Goal: Task Accomplishment & Management: Manage account settings

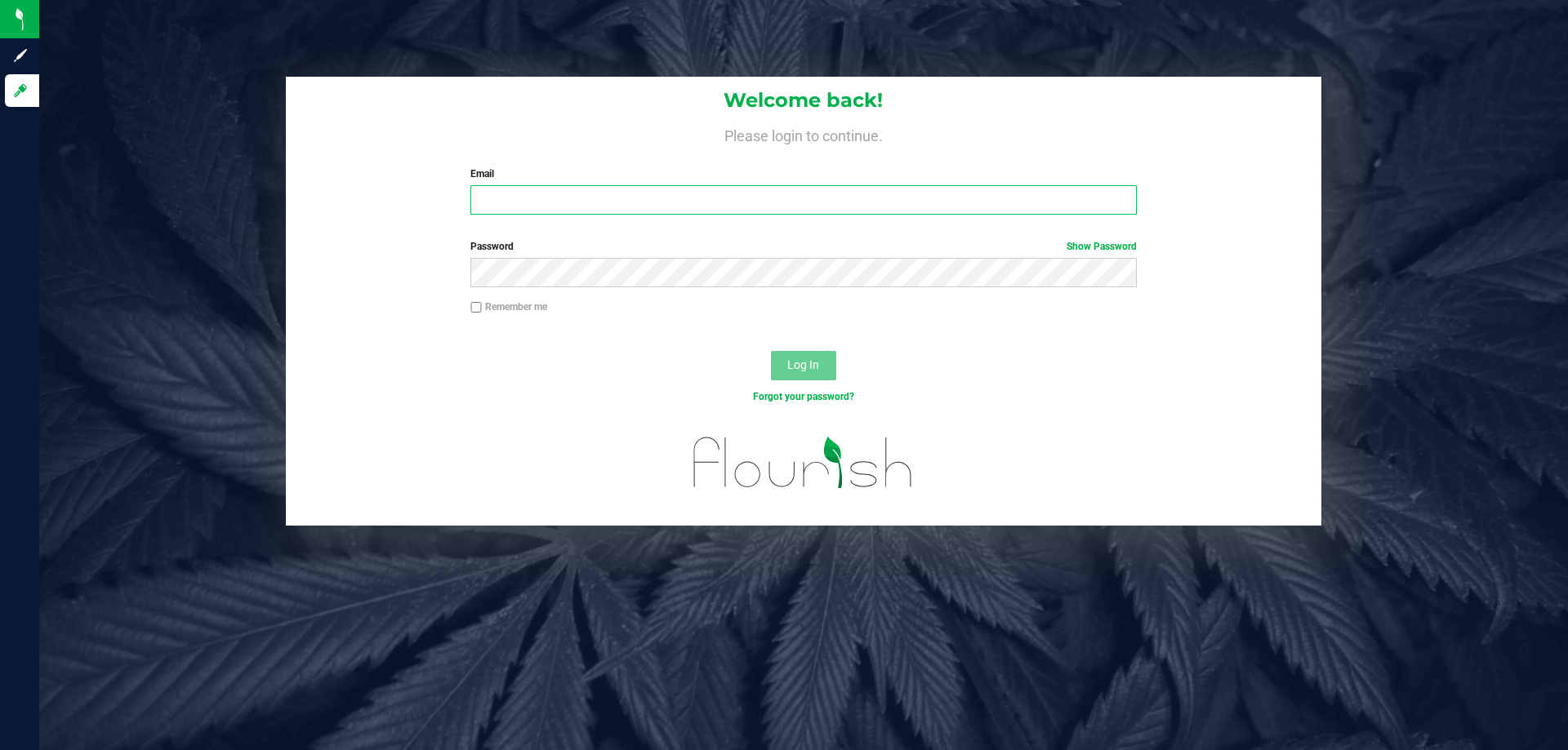
click at [1041, 210] on input "Email" at bounding box center [803, 199] width 665 height 29
type input "[EMAIL_ADDRESS][DOMAIN_NAME]"
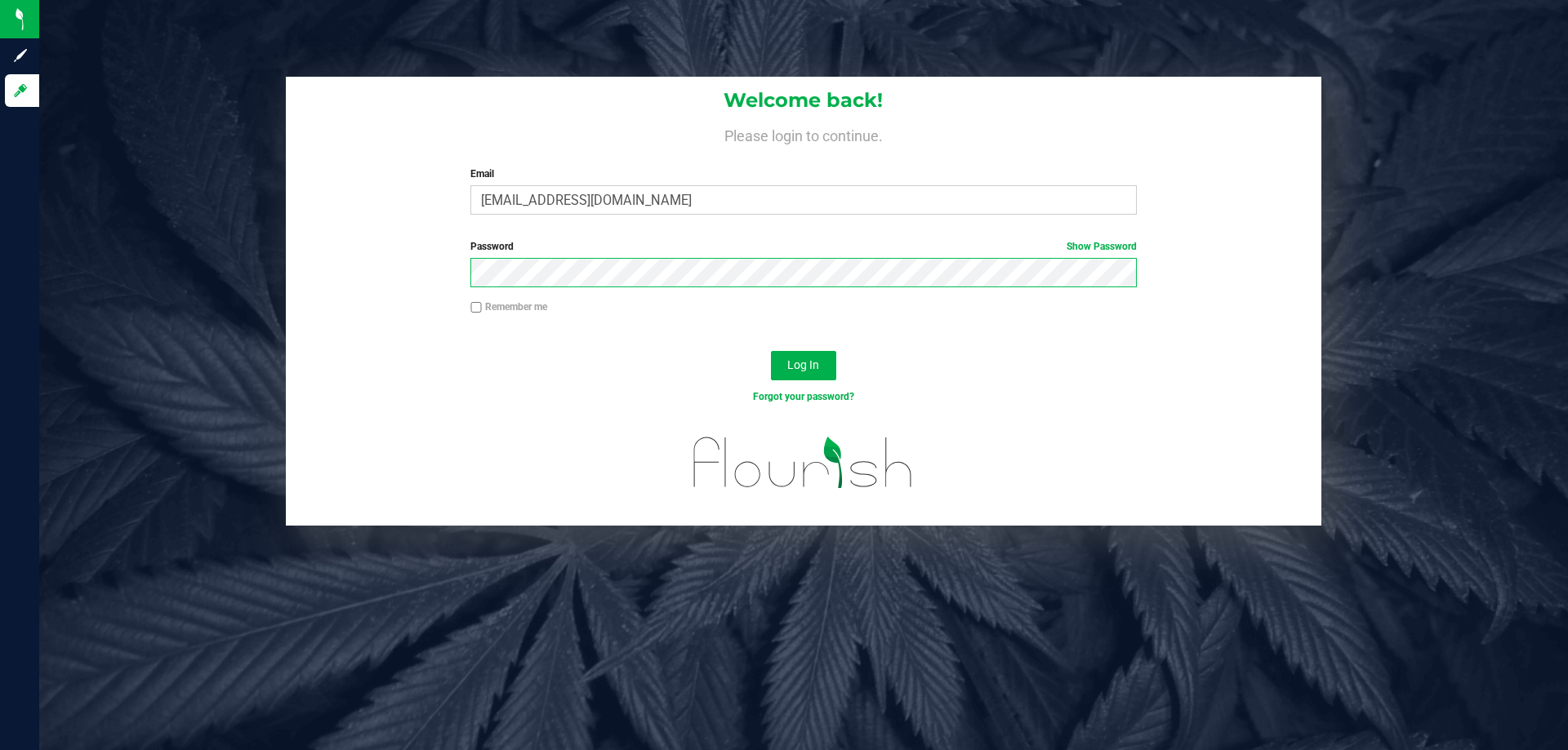
click at [771, 351] on button "Log In" at bounding box center [803, 365] width 65 height 29
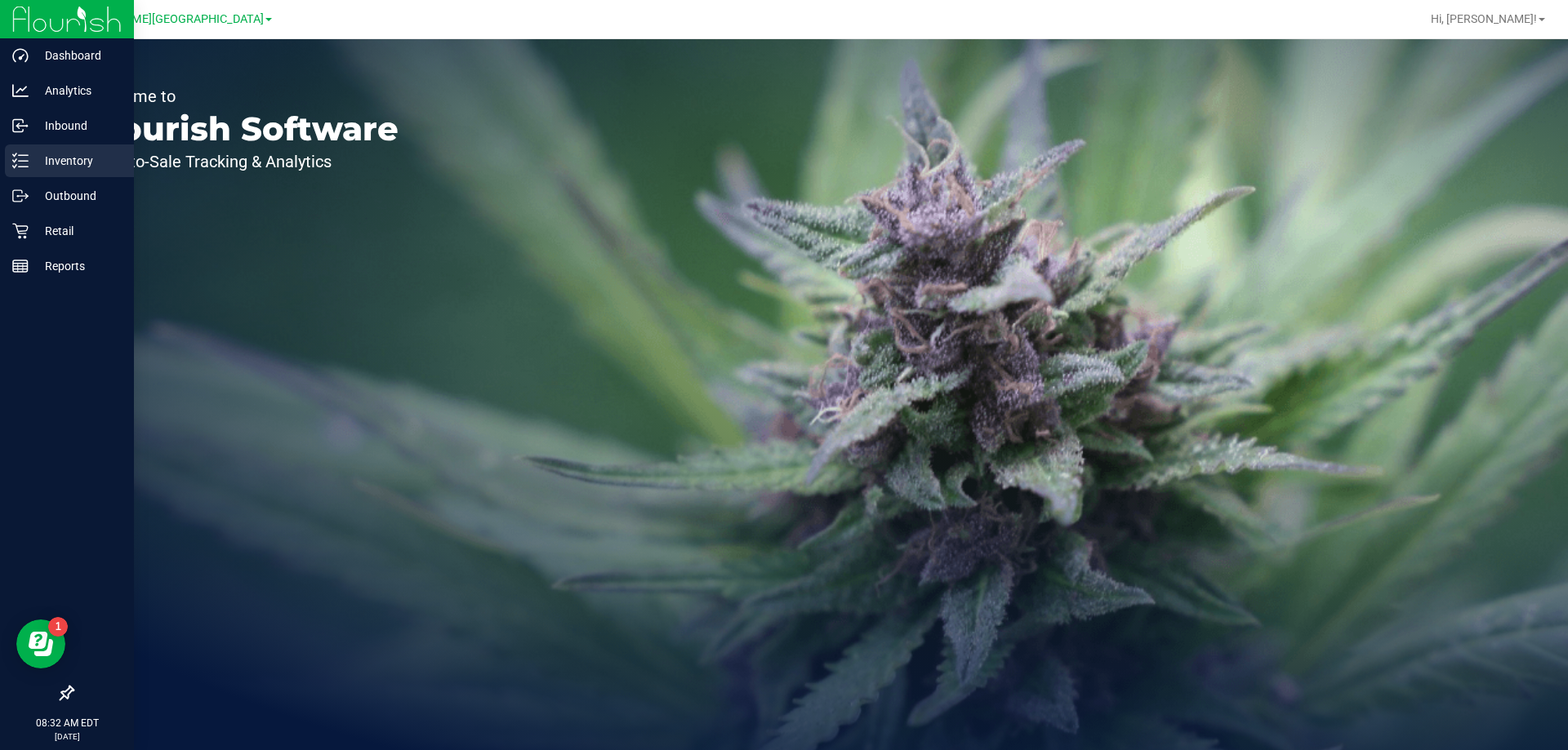
click at [53, 172] on div "Inventory" at bounding box center [70, 160] width 129 height 33
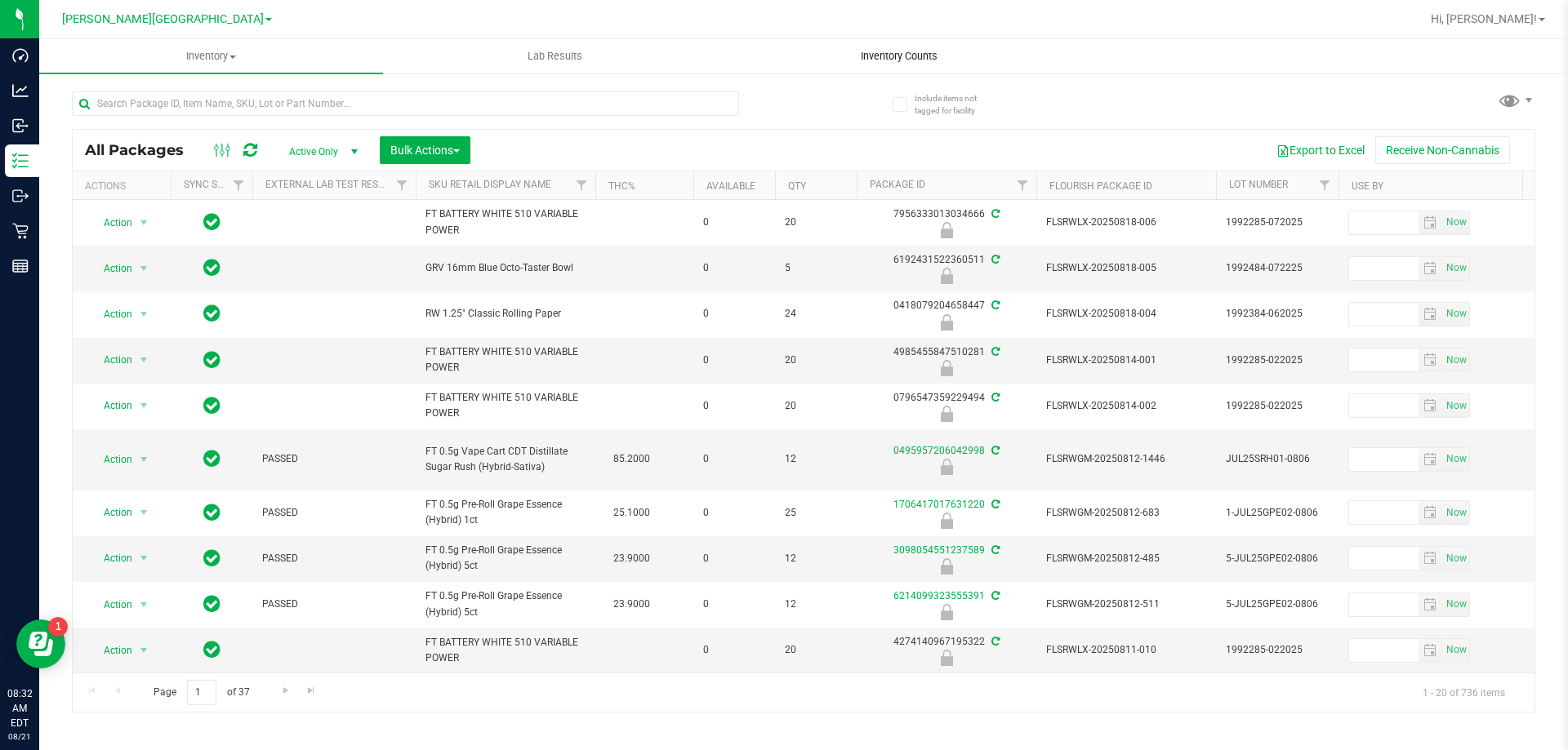
click at [882, 57] on span "Inventory Counts" at bounding box center [899, 56] width 121 height 15
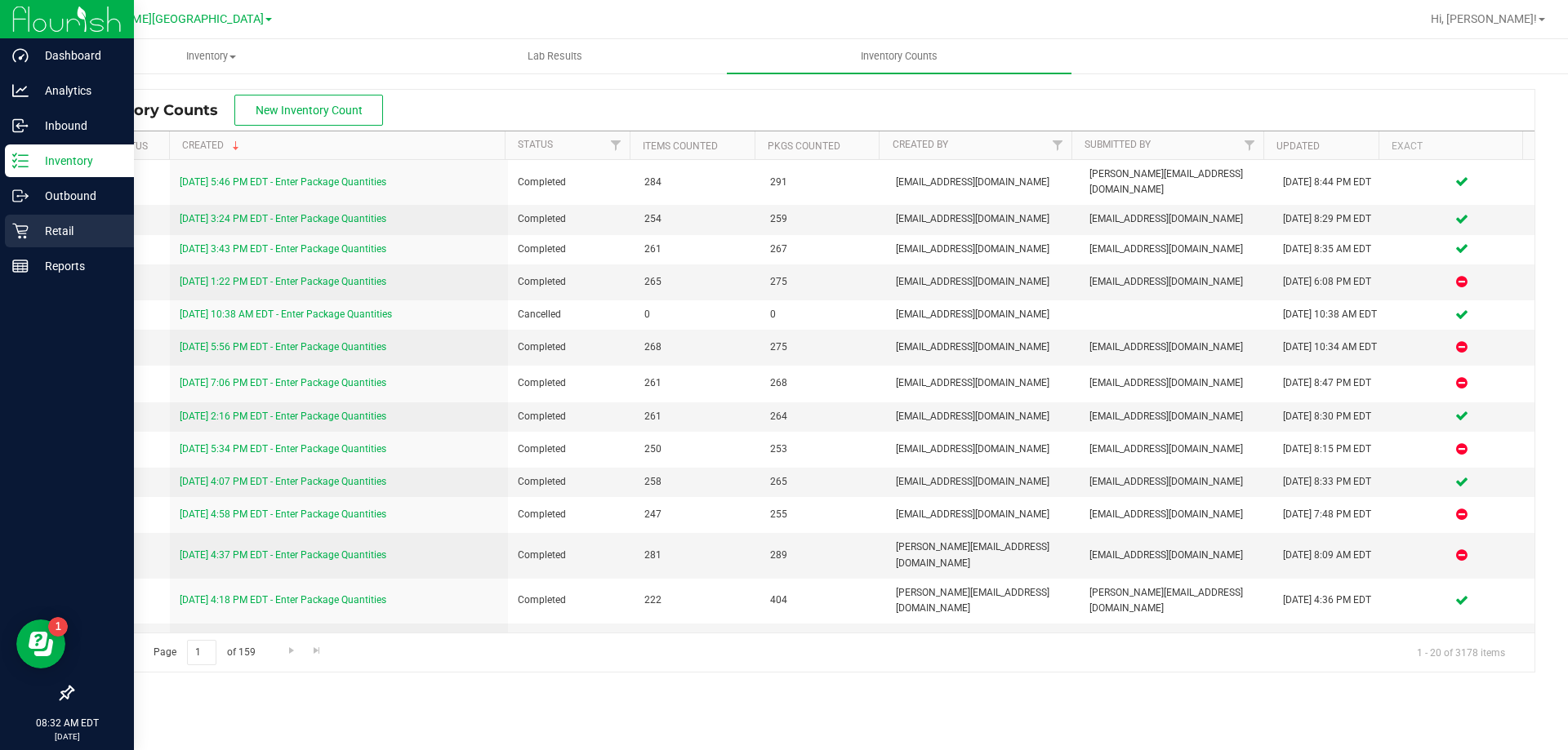
click at [27, 233] on icon at bounding box center [20, 232] width 16 height 16
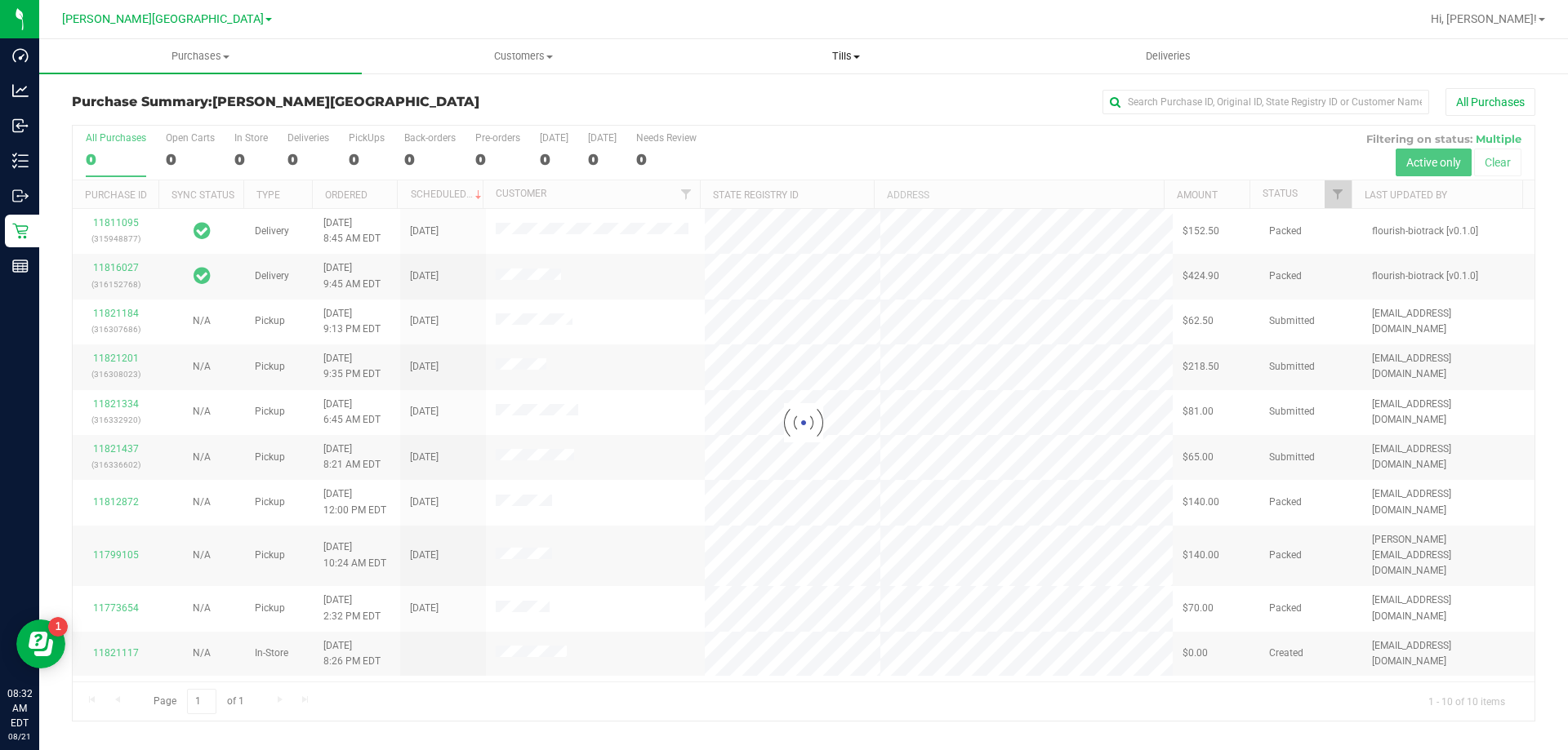
click at [839, 57] on span "Tills" at bounding box center [845, 56] width 321 height 15
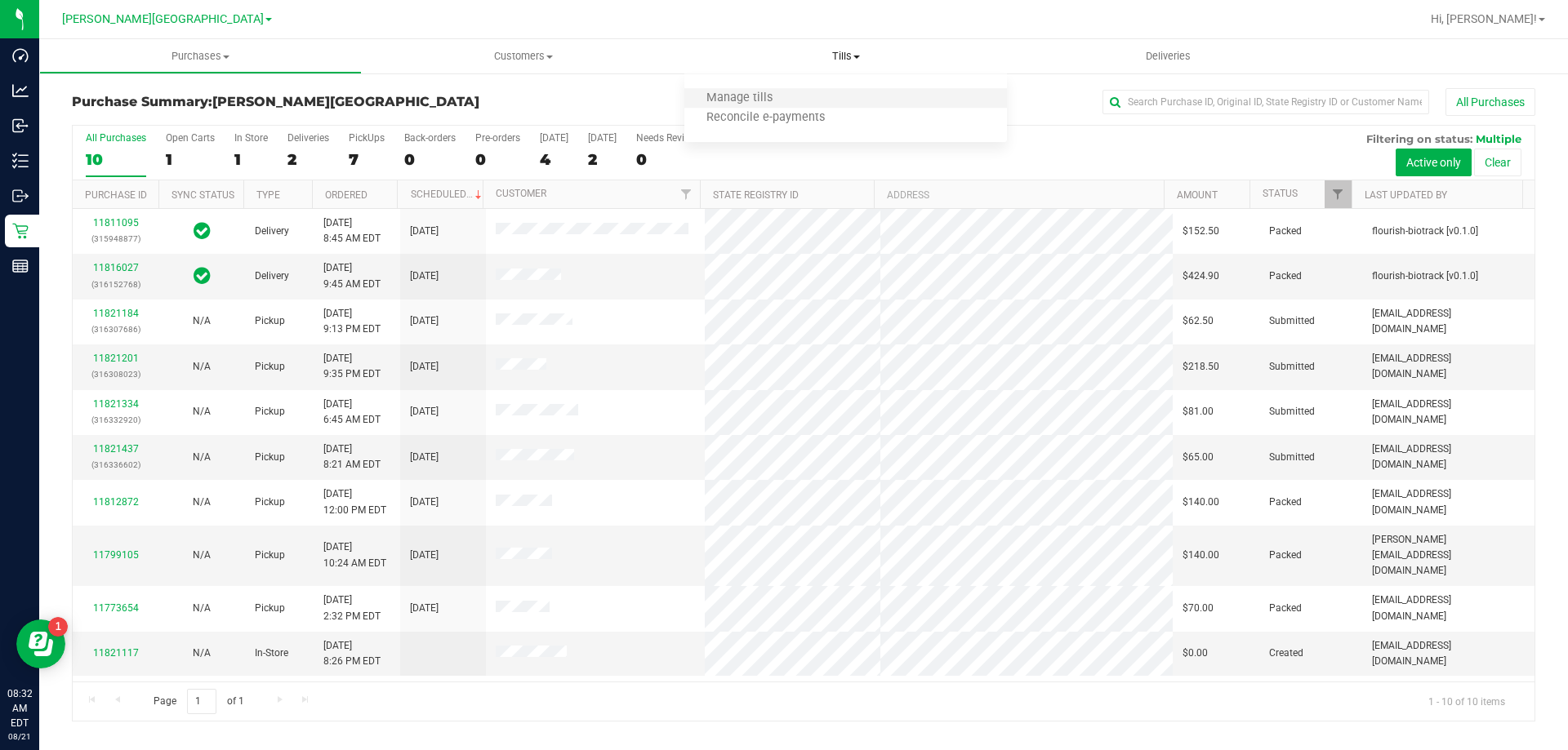
click at [797, 100] on li "Manage tills" at bounding box center [845, 99] width 322 height 19
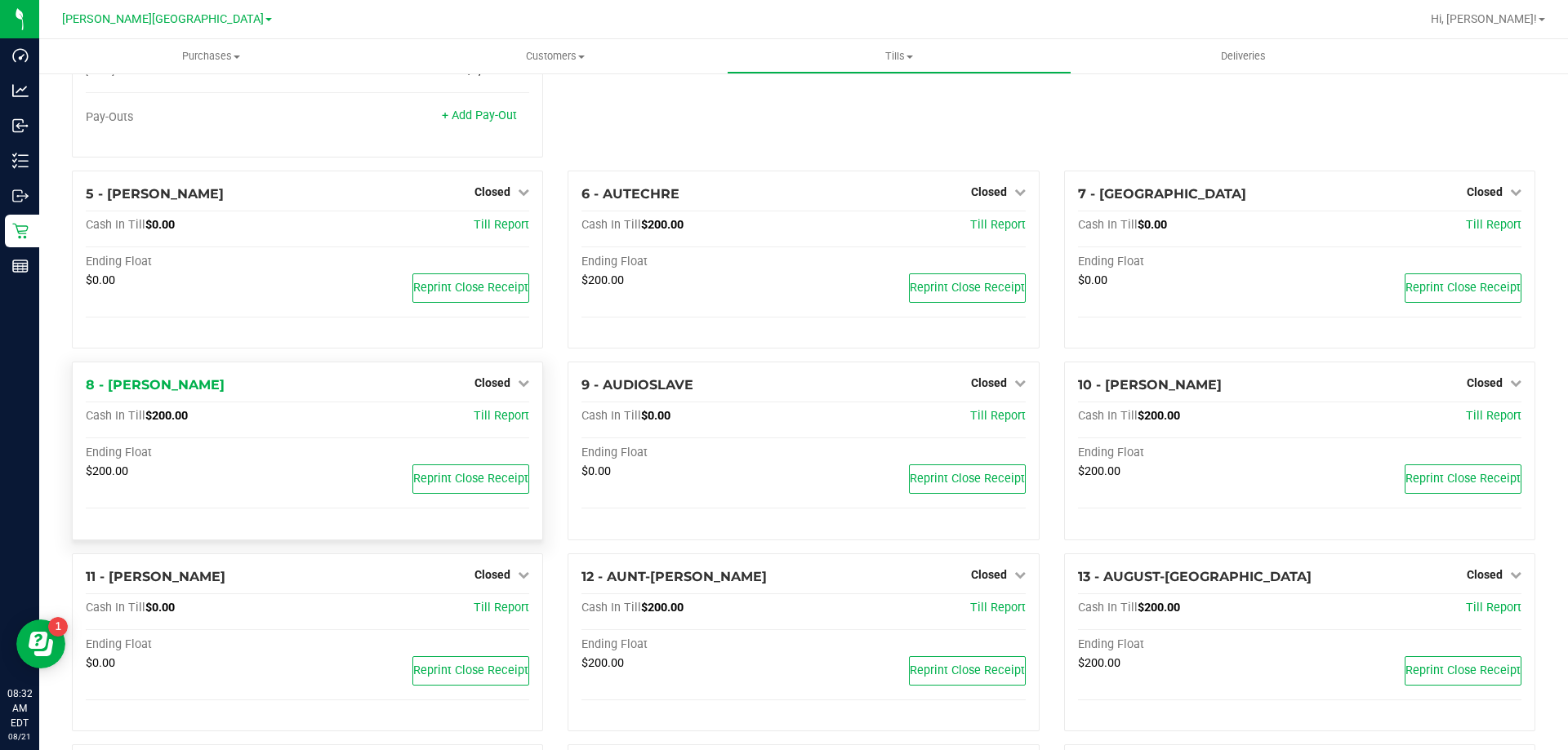
scroll to position [245, 0]
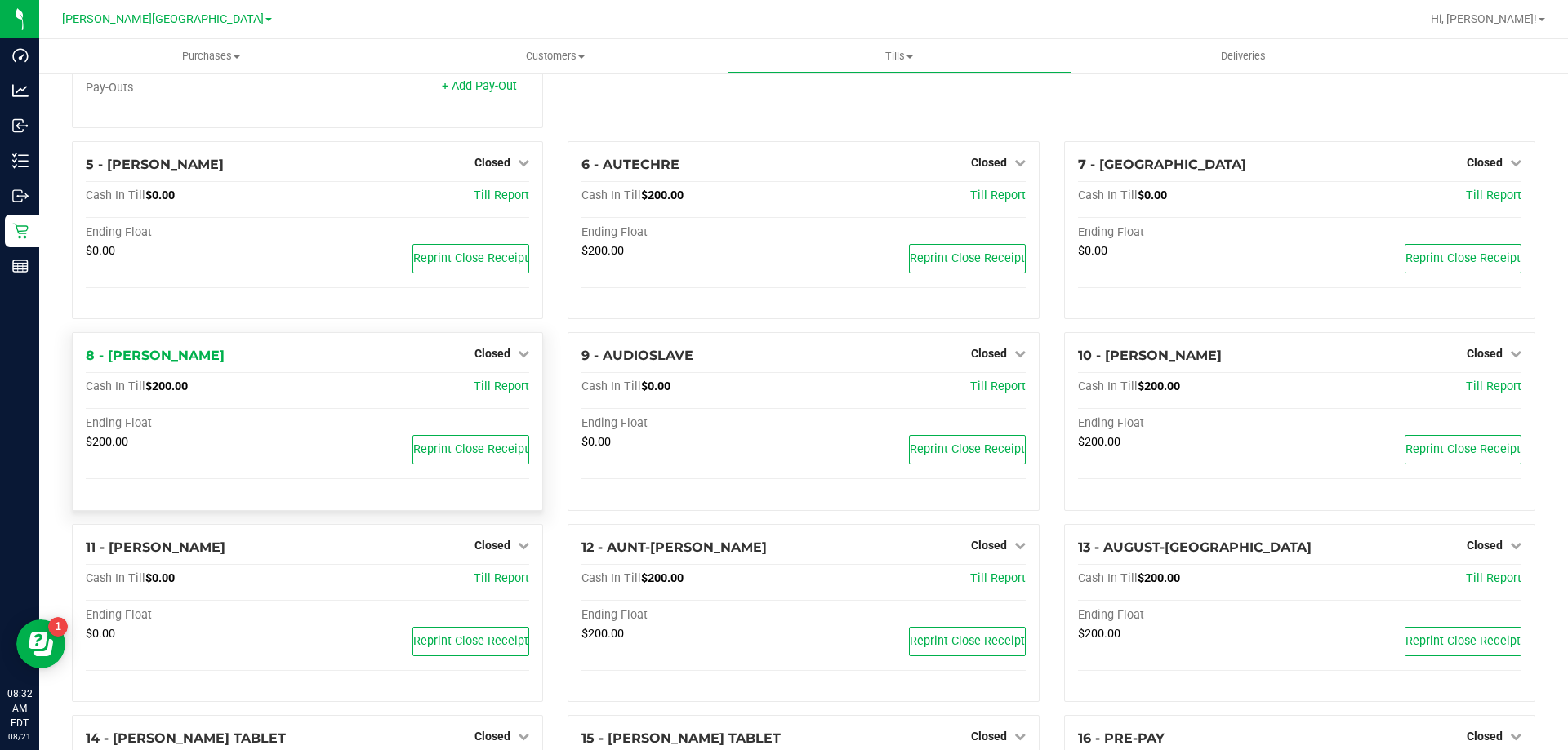
click at [491, 350] on div "Closed" at bounding box center [502, 353] width 55 height 19
click at [499, 360] on span "Closed" at bounding box center [492, 353] width 36 height 13
click at [496, 392] on link "Open Till" at bounding box center [491, 387] width 43 height 13
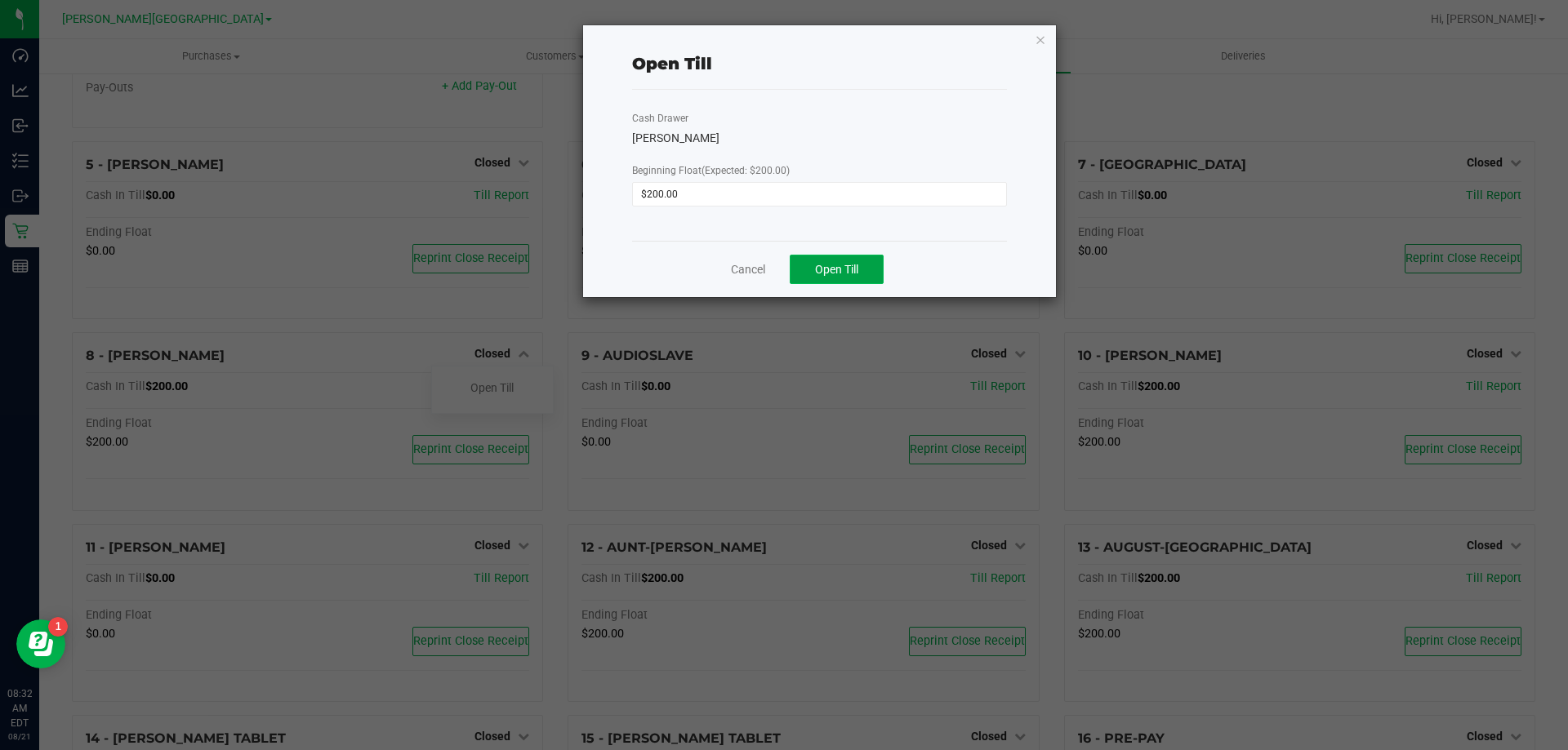
click at [809, 279] on button "Open Till" at bounding box center [836, 269] width 94 height 29
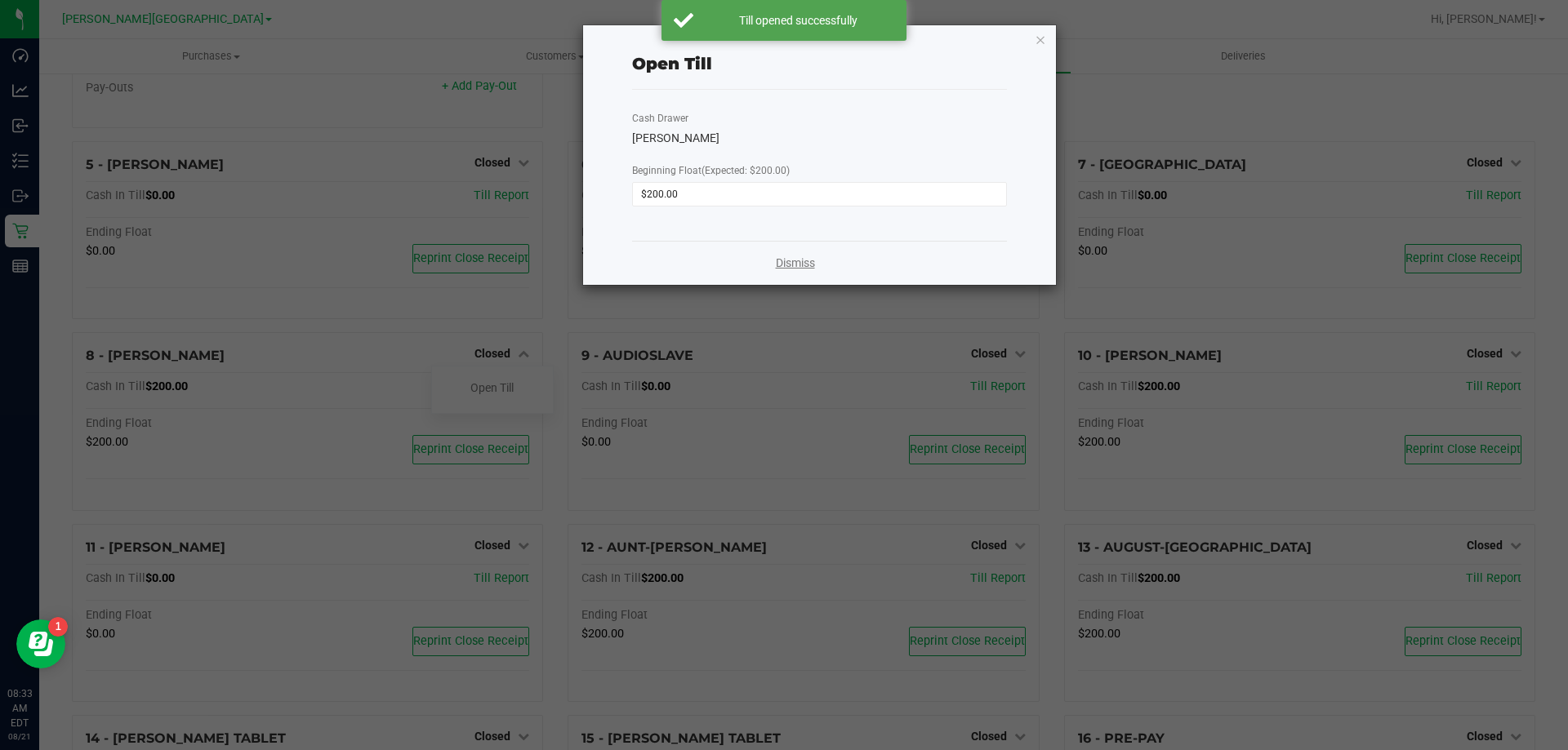
click at [795, 259] on link "Dismiss" at bounding box center [796, 263] width 39 height 17
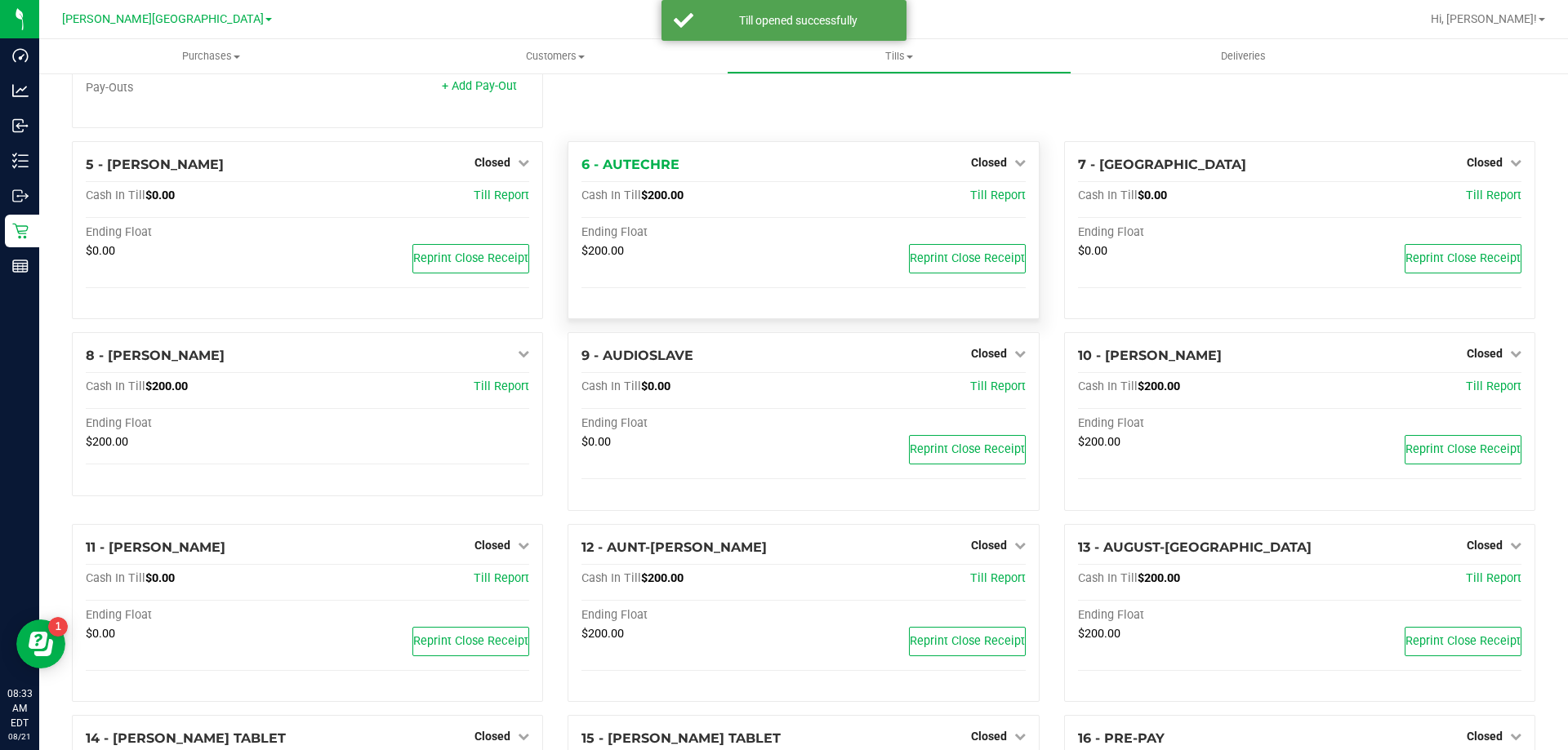
click at [981, 172] on div "Closed" at bounding box center [998, 163] width 55 height 19
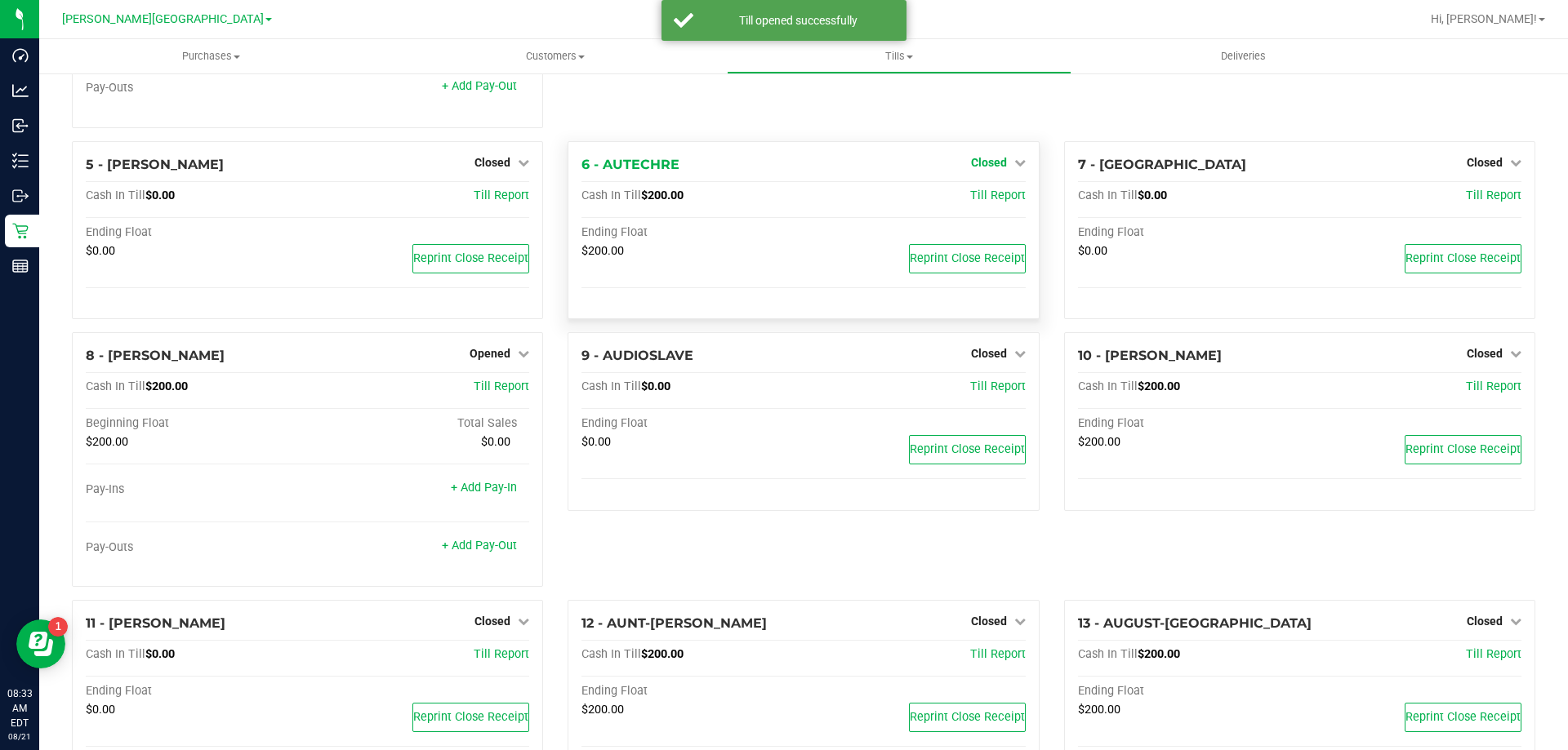
click at [980, 165] on span "Closed" at bounding box center [988, 162] width 36 height 13
click at [973, 202] on link "Open Till" at bounding box center [988, 195] width 43 height 13
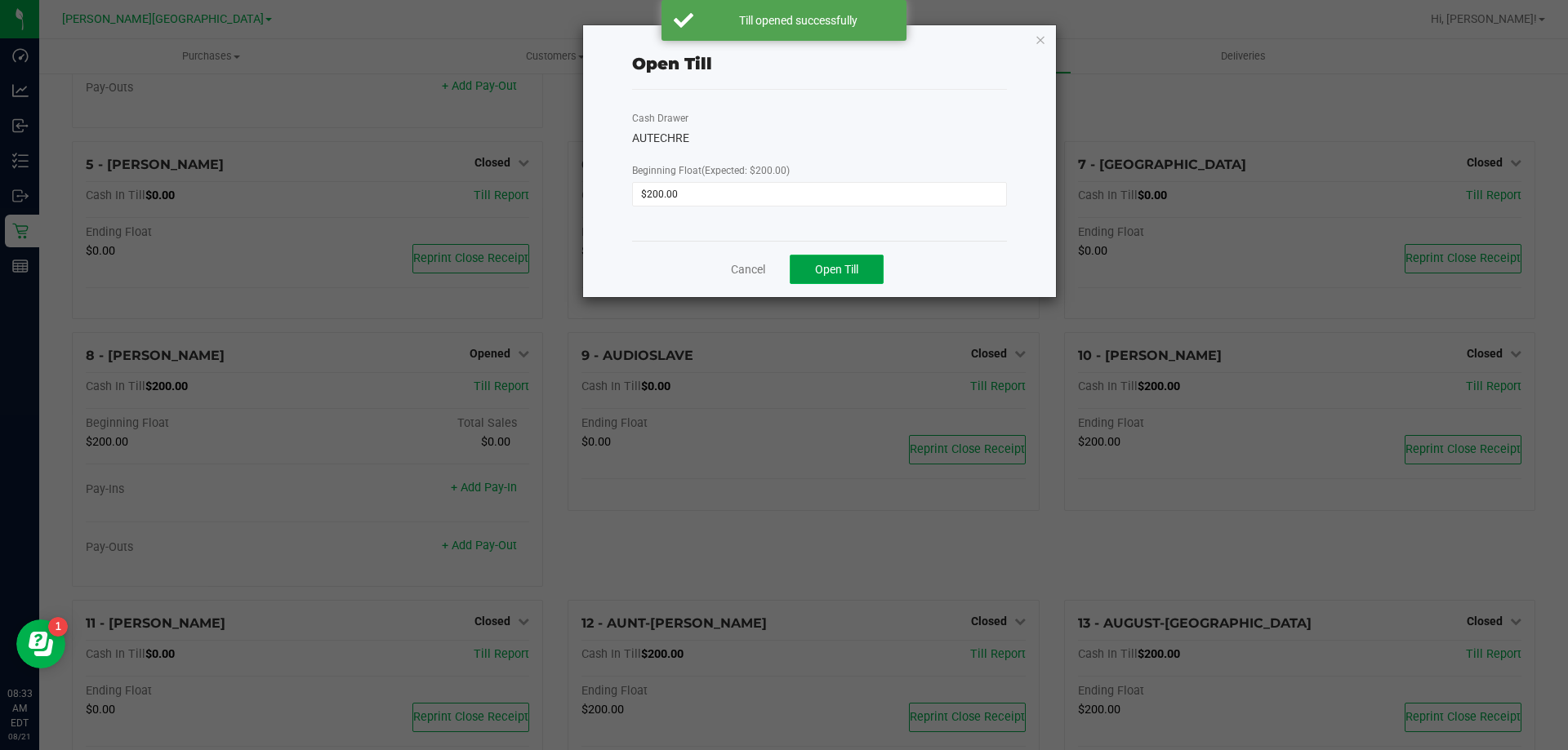
click at [845, 268] on span "Open Till" at bounding box center [836, 269] width 43 height 13
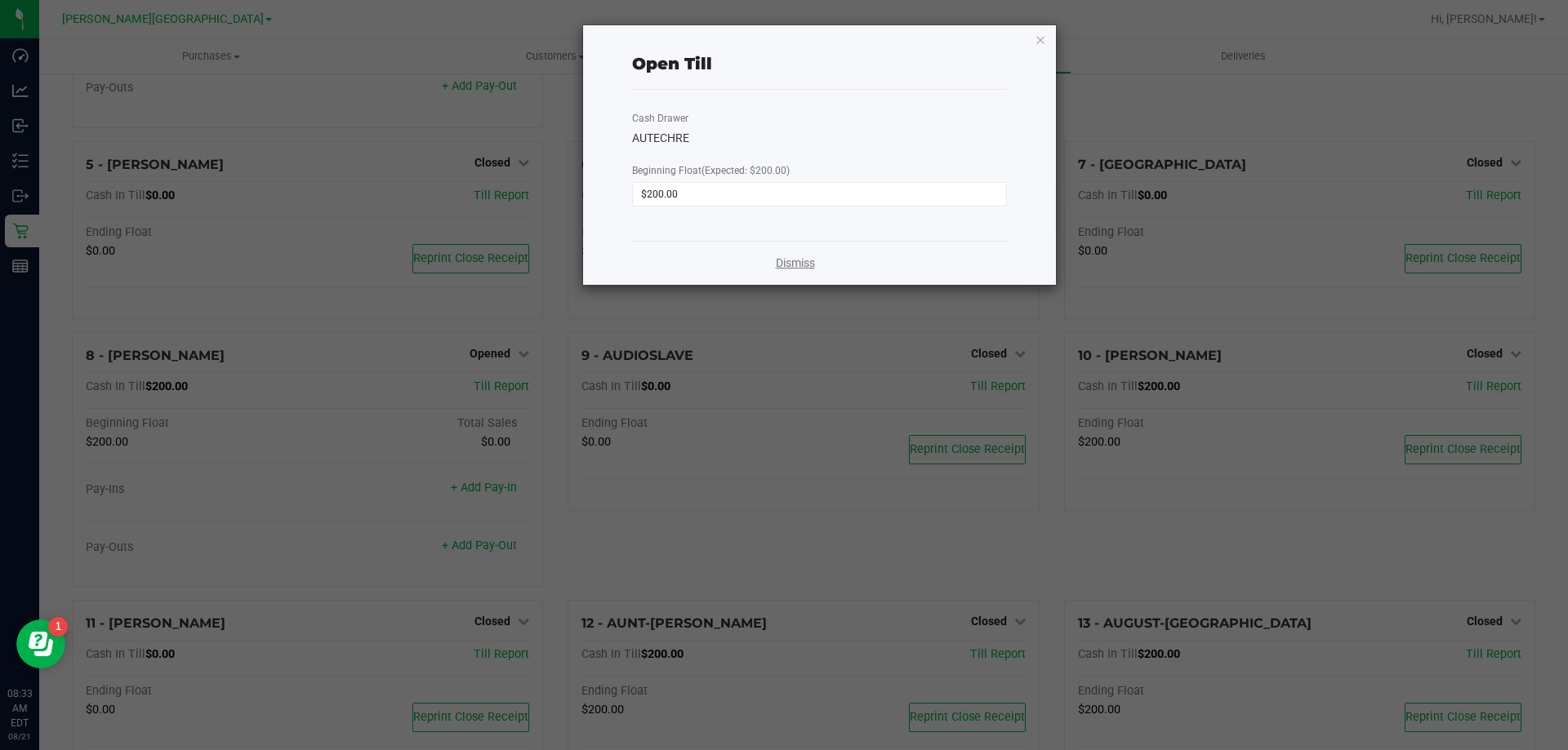
click at [784, 263] on link "Dismiss" at bounding box center [796, 263] width 39 height 17
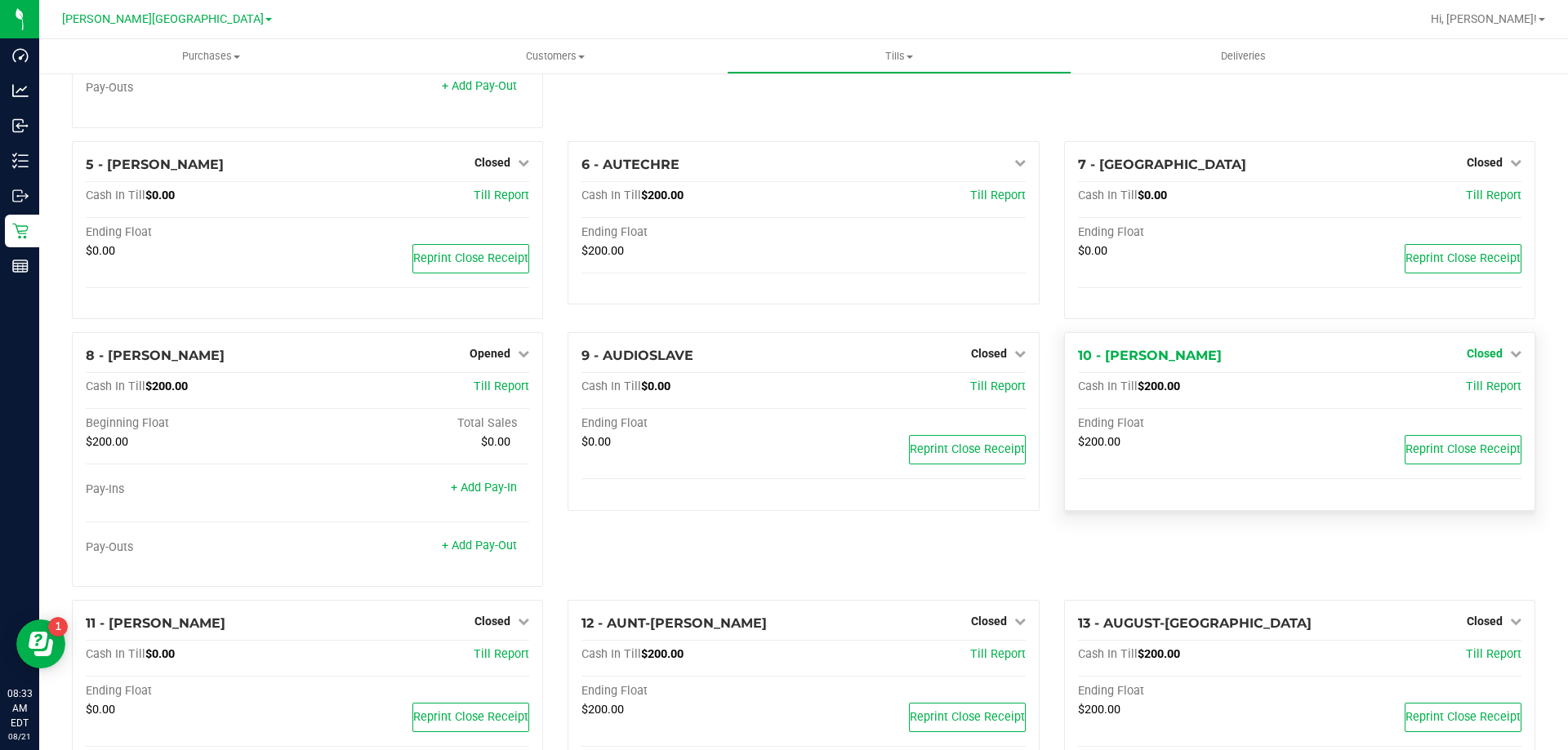
click at [1473, 356] on span "Closed" at bounding box center [1484, 353] width 36 height 13
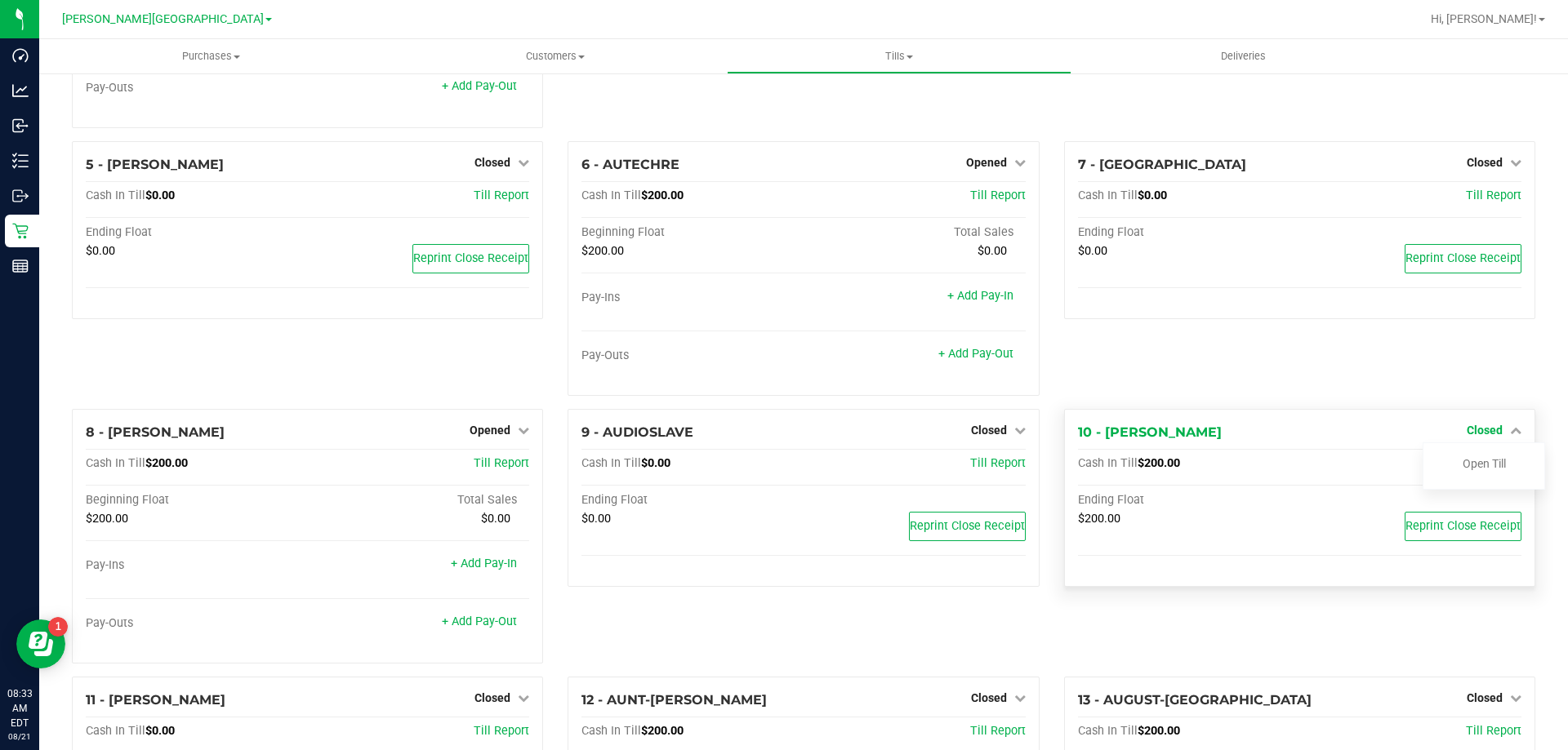
click at [1475, 434] on span "Closed" at bounding box center [1484, 430] width 36 height 13
click at [1477, 470] on link "Open Till" at bounding box center [1484, 463] width 43 height 13
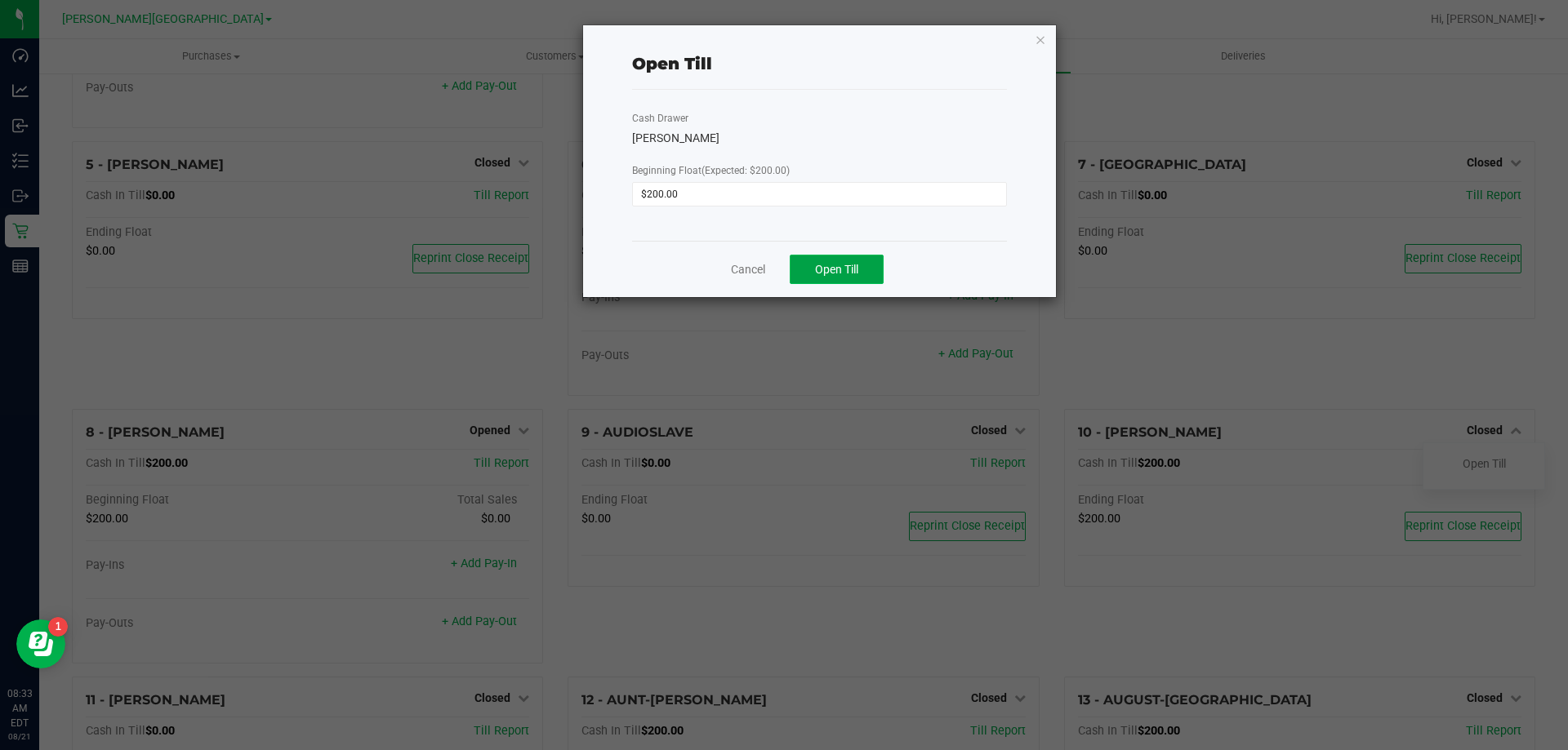
click at [838, 277] on button "Open Till" at bounding box center [836, 269] width 94 height 29
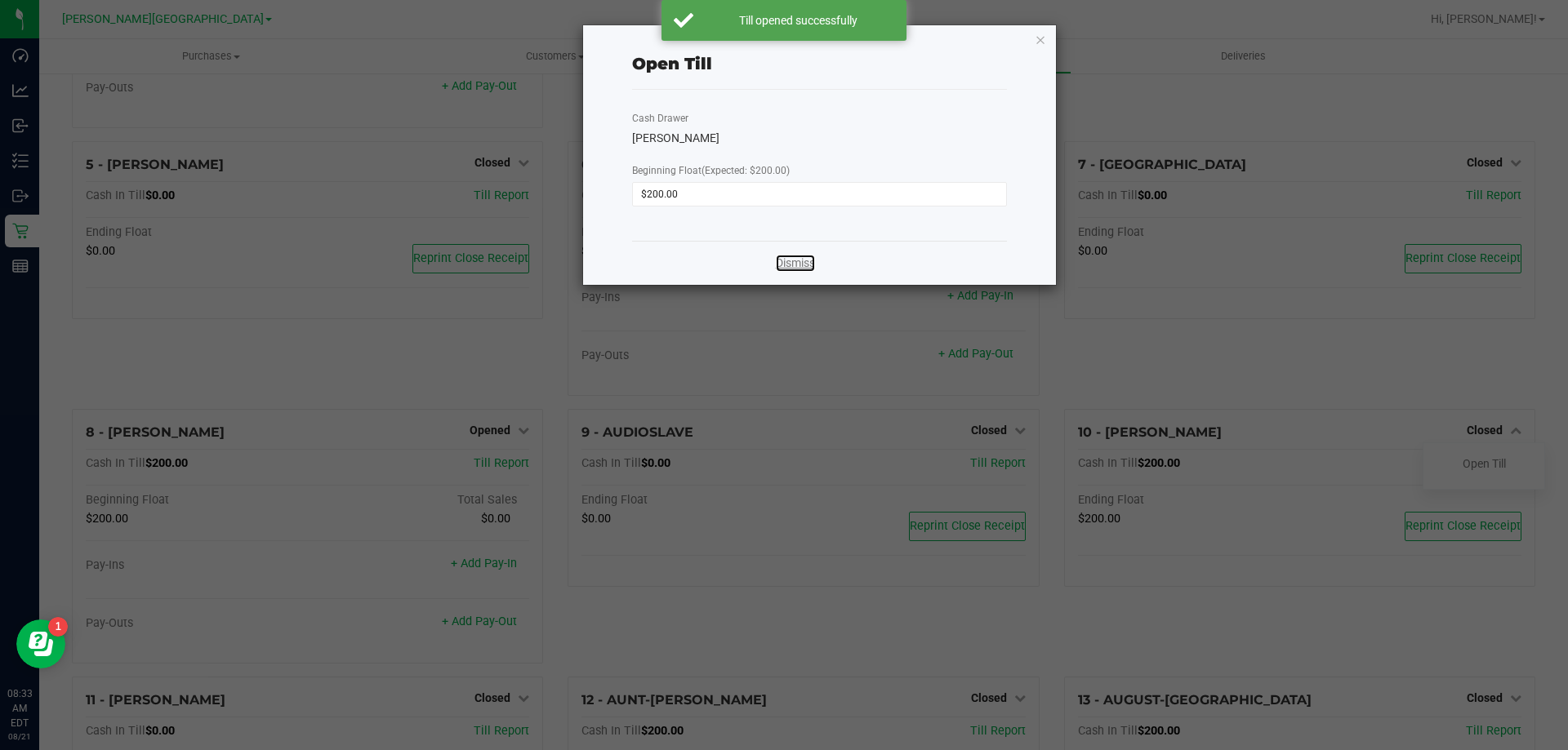
click at [784, 272] on div "Dismiss" at bounding box center [819, 263] width 375 height 44
click at [799, 266] on link "Dismiss" at bounding box center [796, 263] width 39 height 17
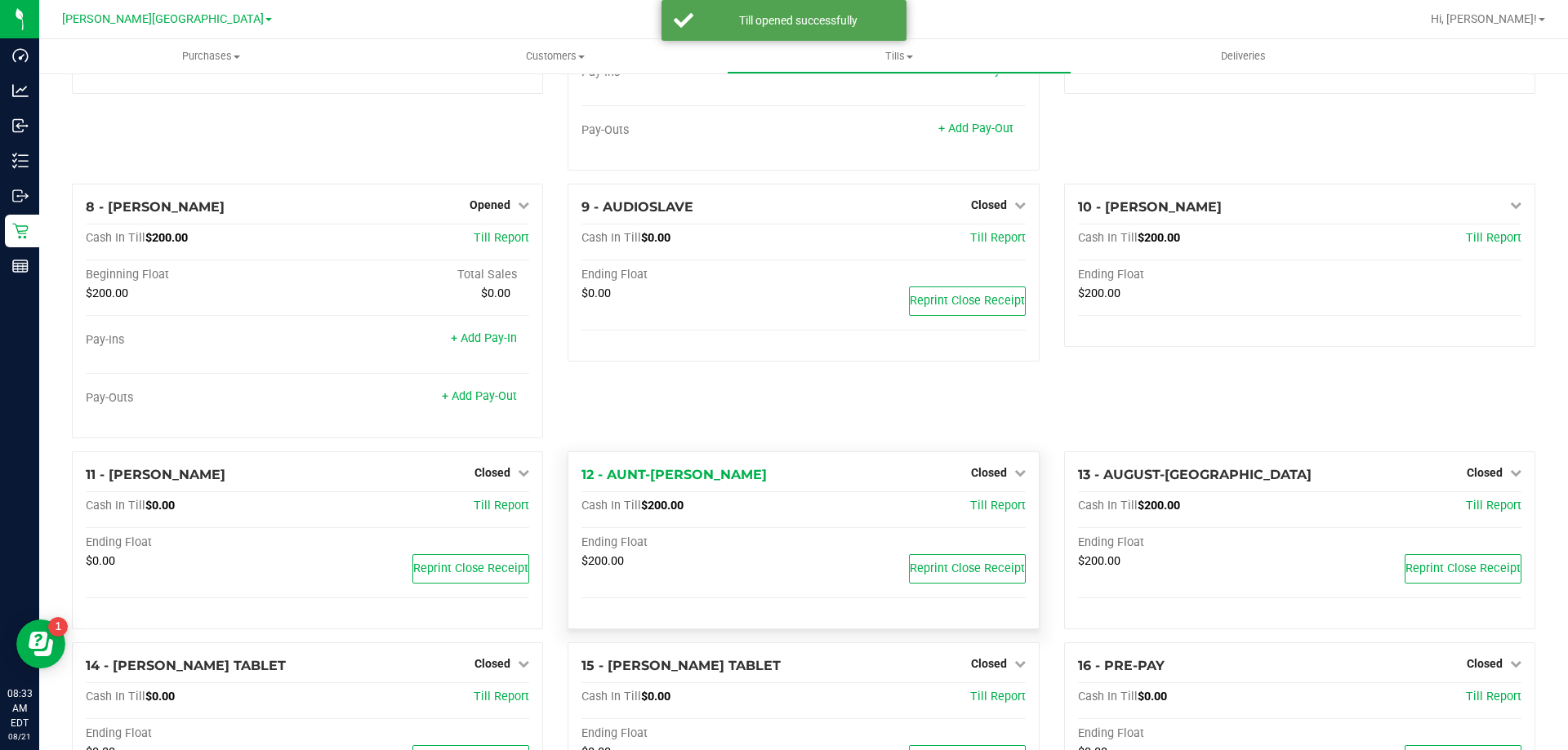
scroll to position [571, 0]
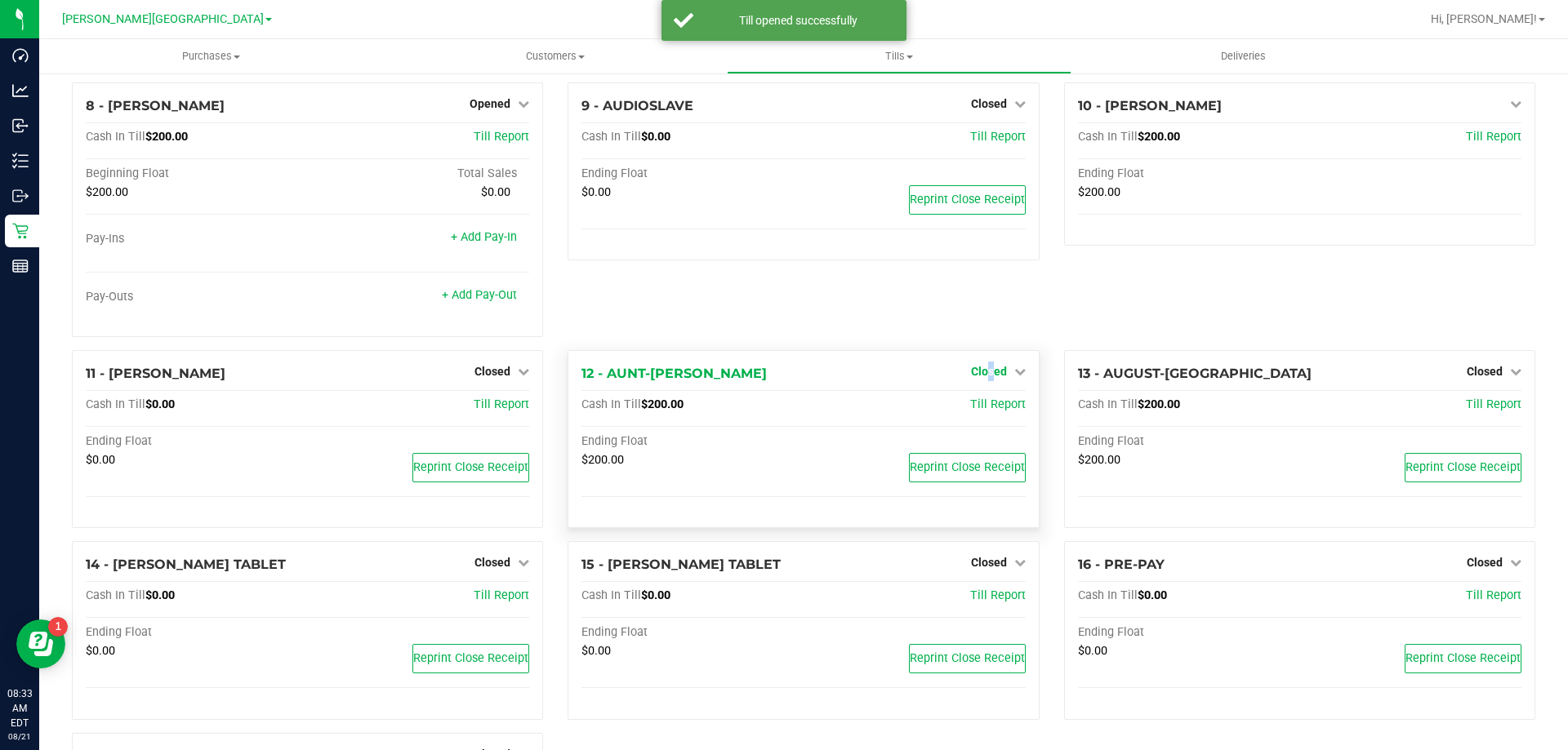
click at [983, 375] on span "Closed" at bounding box center [988, 371] width 36 height 13
click at [982, 409] on link "Open Till" at bounding box center [988, 404] width 43 height 13
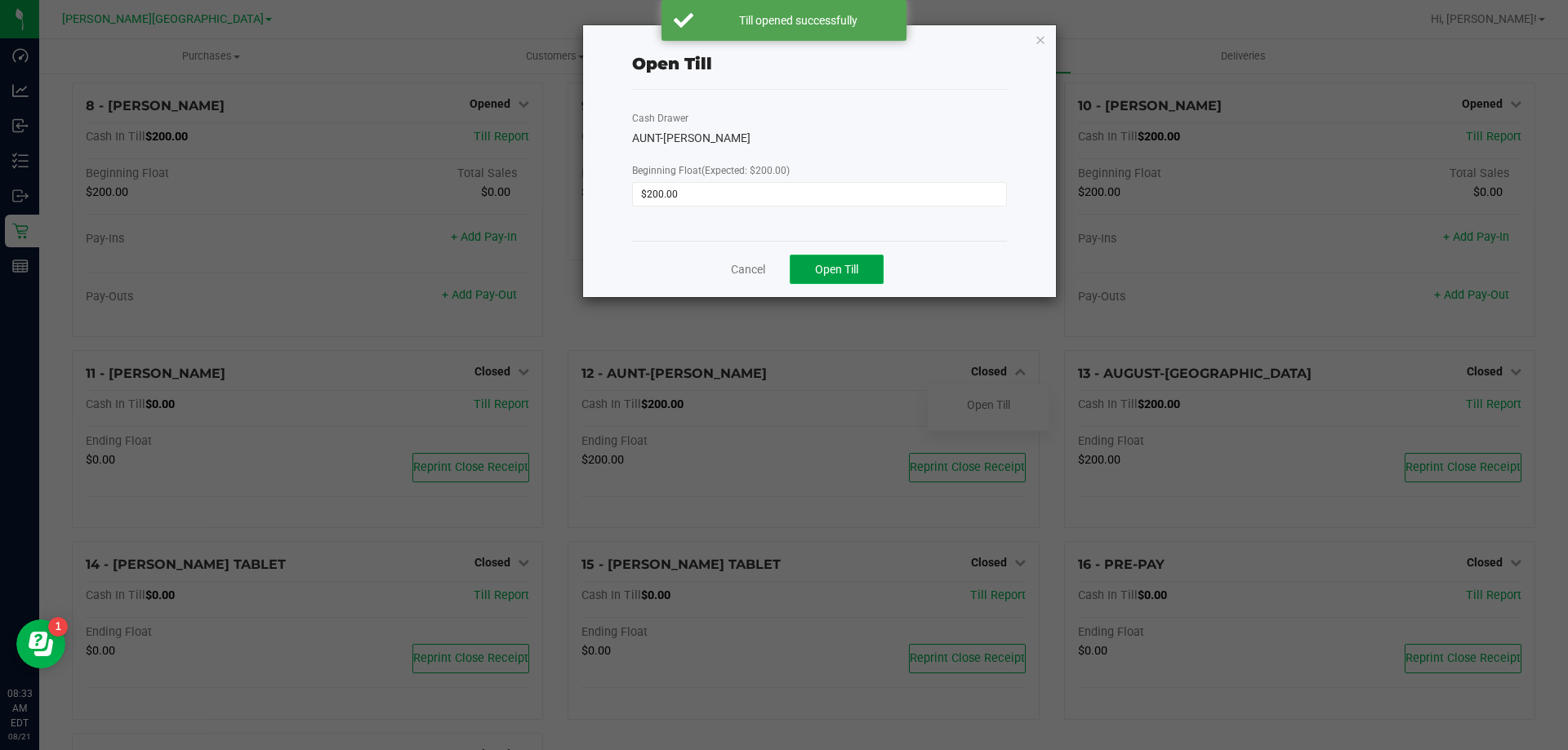
click at [852, 264] on span "Open Till" at bounding box center [836, 269] width 43 height 13
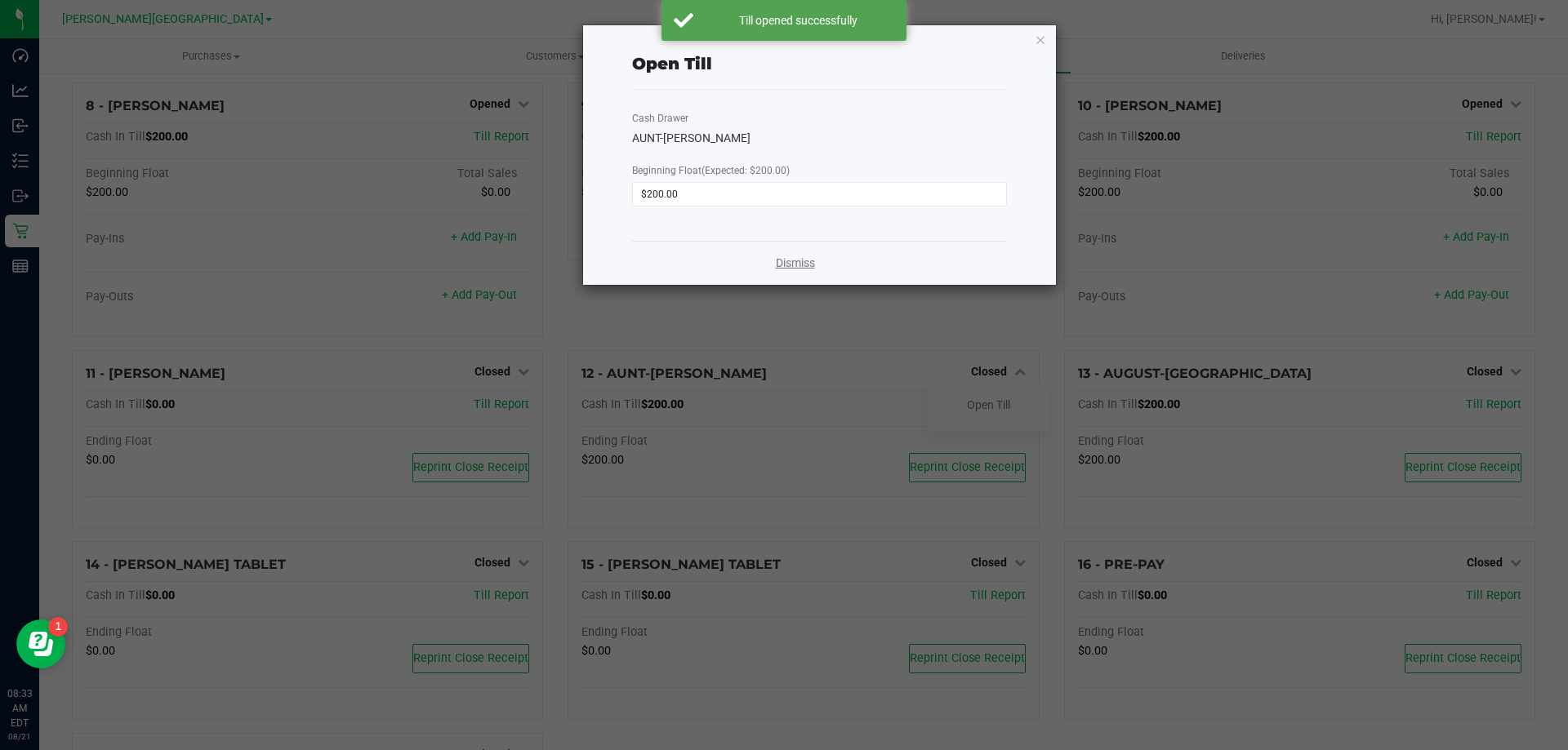
click at [799, 265] on link "Dismiss" at bounding box center [796, 263] width 39 height 17
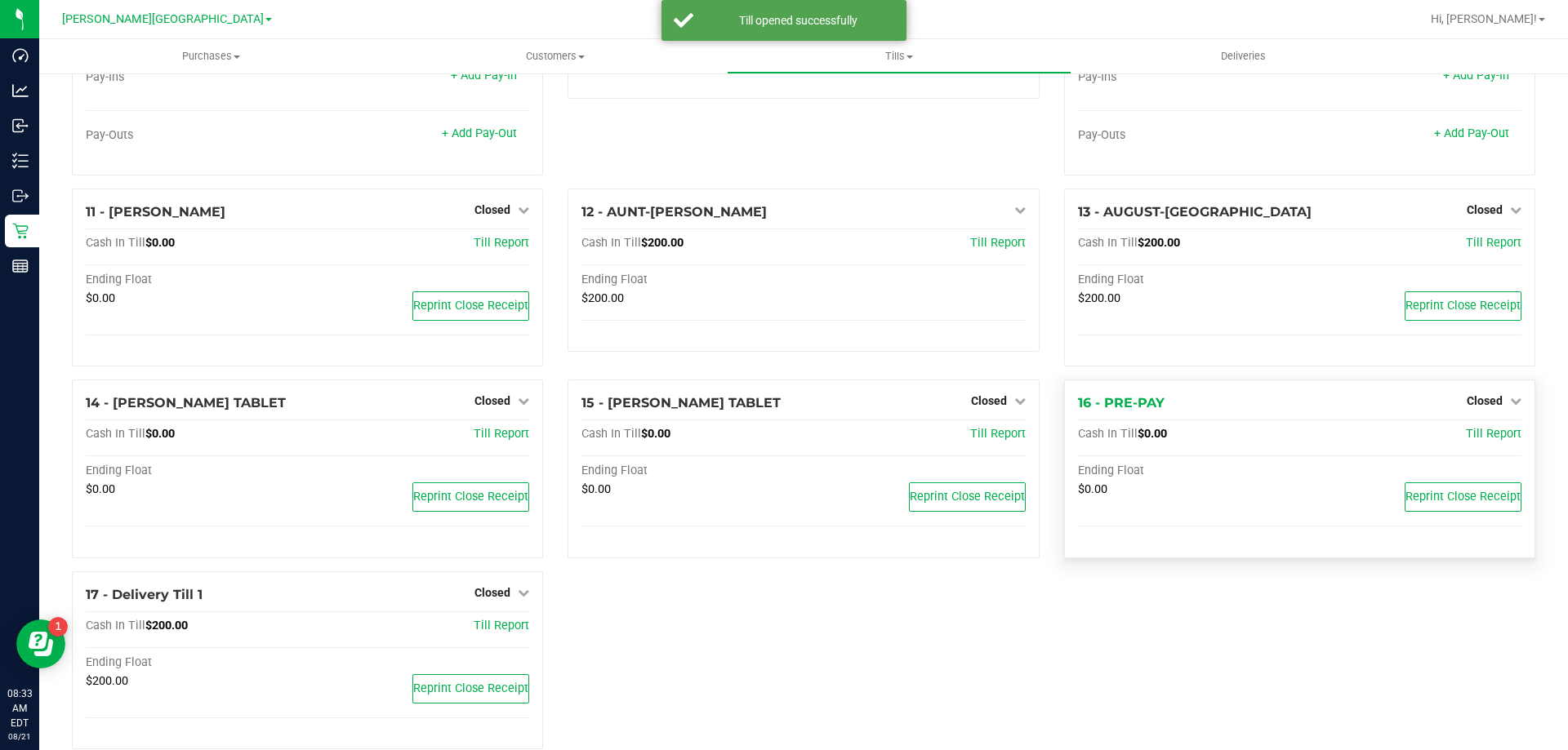
scroll to position [734, 0]
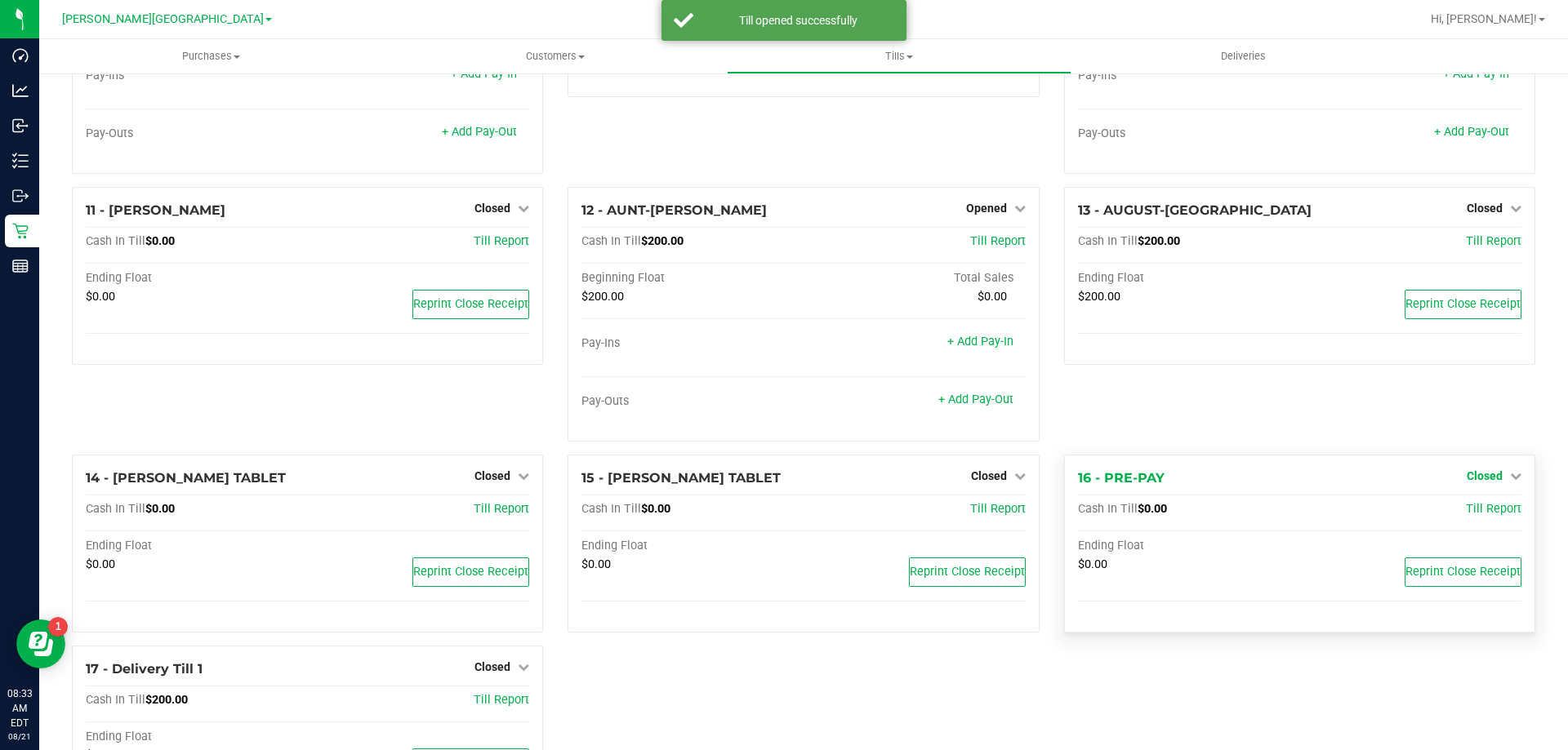
click at [1472, 402] on div "1 - Vault - Bonita Springs Count Vault Cash In Vault: $5,408.30 Main: $3,408.30…" at bounding box center [803, 95] width 1487 height 1483
click at [1466, 481] on span "Closed" at bounding box center [1484, 476] width 36 height 13
click at [1463, 510] on link "Open Till" at bounding box center [1484, 509] width 43 height 13
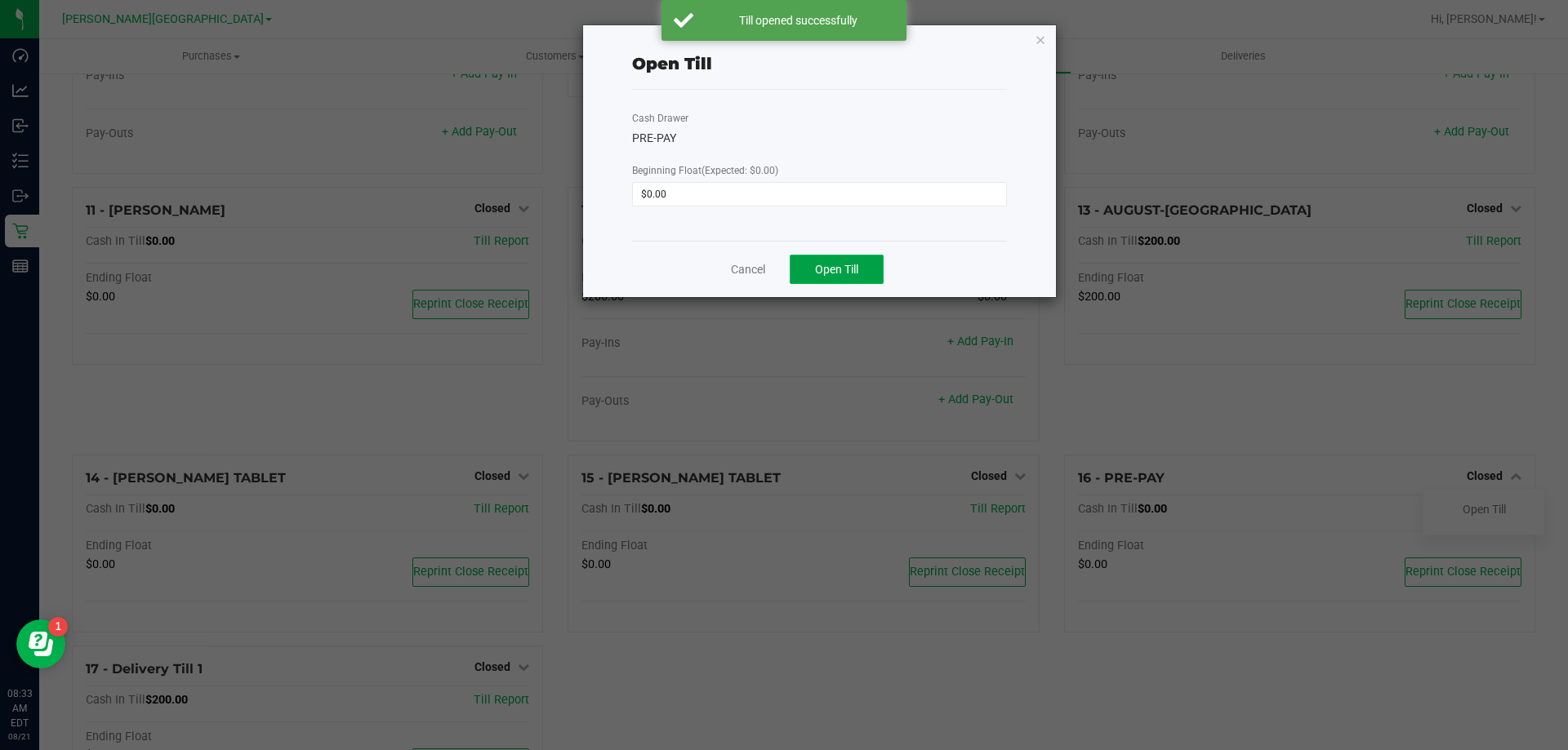
click at [842, 271] on span "Open Till" at bounding box center [836, 269] width 43 height 13
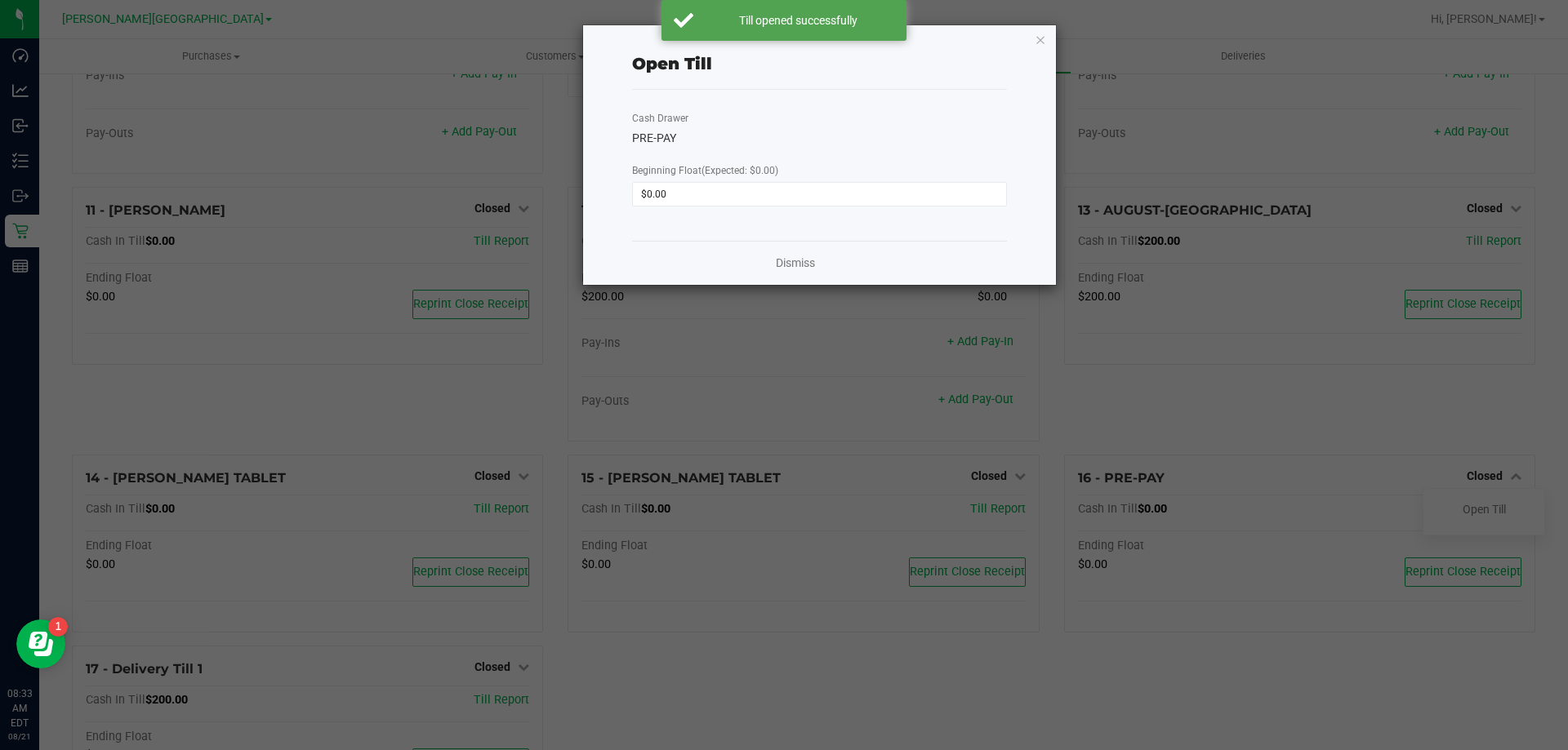
click at [22, 269] on ngb-modal-window "Open Till Cash Drawer PRE-PAY Beginning Float (Expected: $0.00) $0.00 Dismiss" at bounding box center [789, 375] width 1580 height 750
click at [800, 268] on link "Dismiss" at bounding box center [796, 263] width 39 height 17
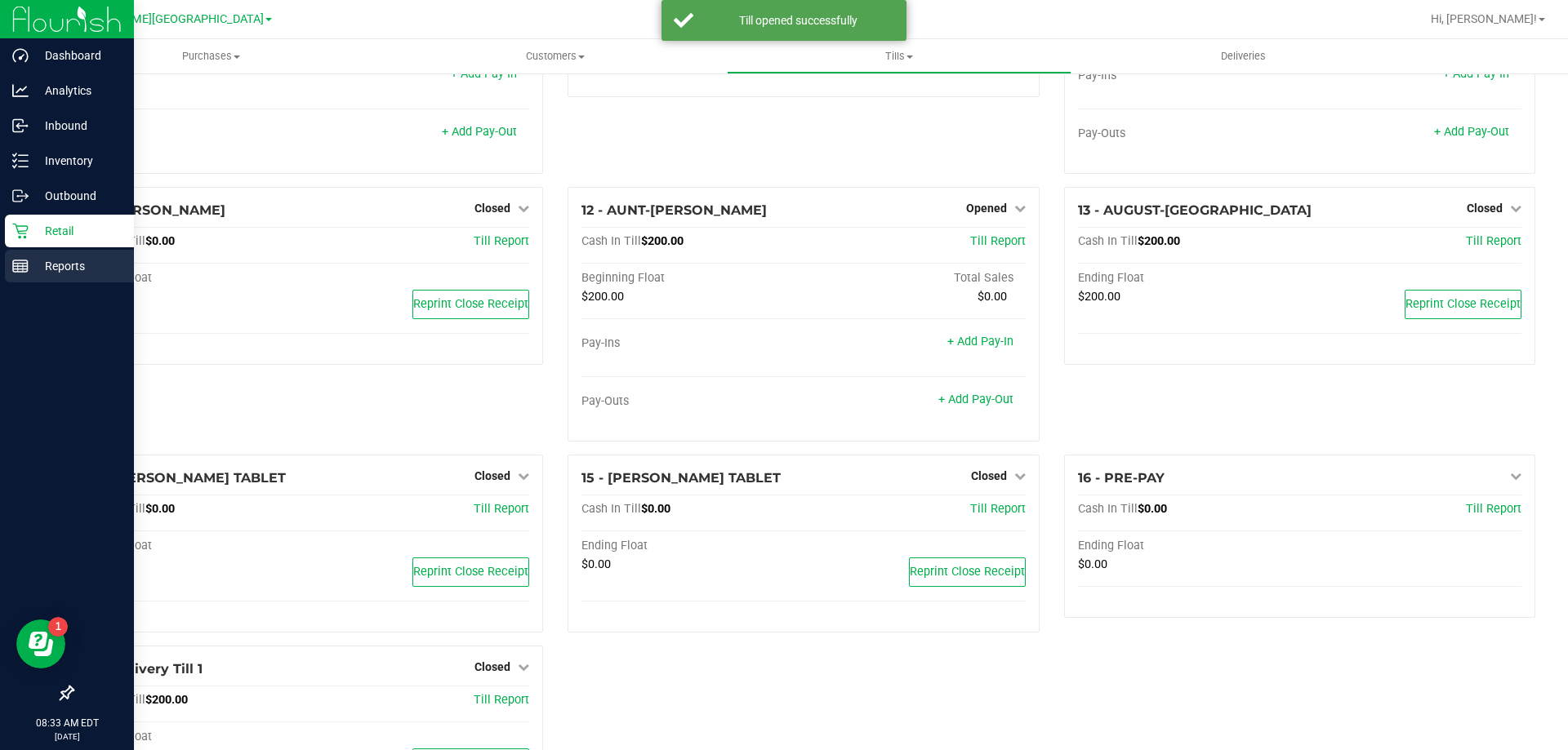
click at [26, 279] on div "Reports" at bounding box center [70, 265] width 129 height 33
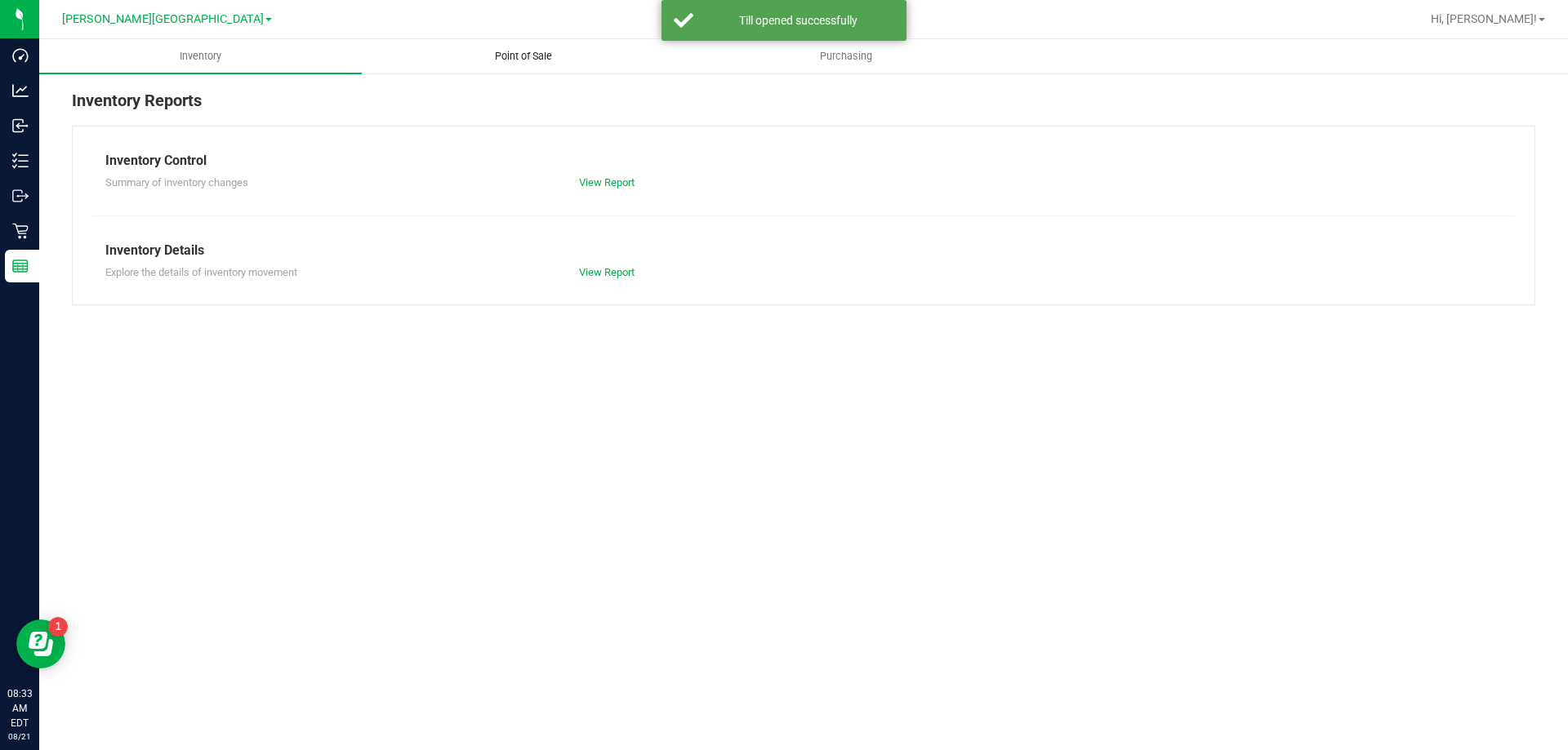
click at [550, 69] on uib-tab-heading "Point of Sale" at bounding box center [523, 56] width 321 height 33
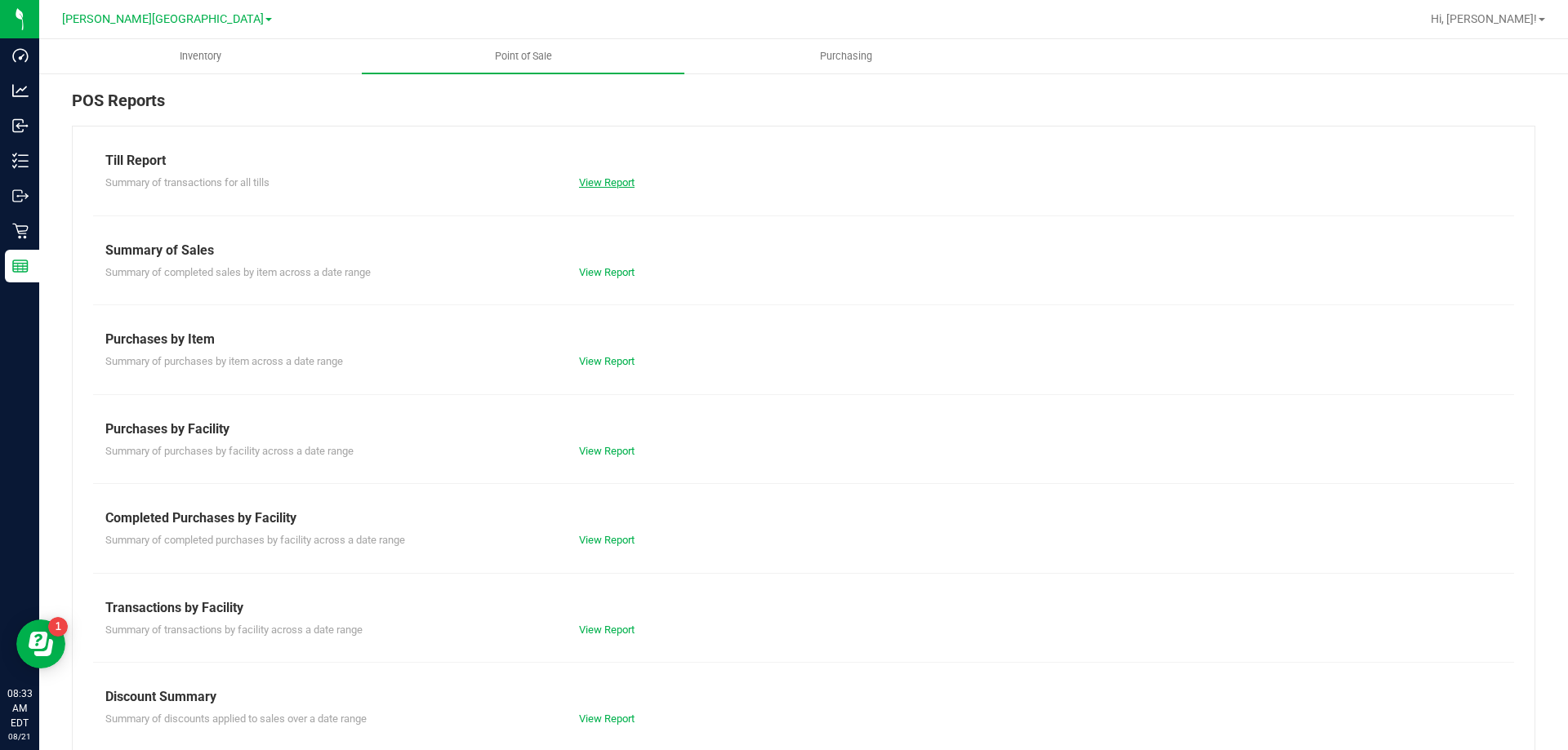
click at [594, 181] on link "View Report" at bounding box center [606, 182] width 56 height 12
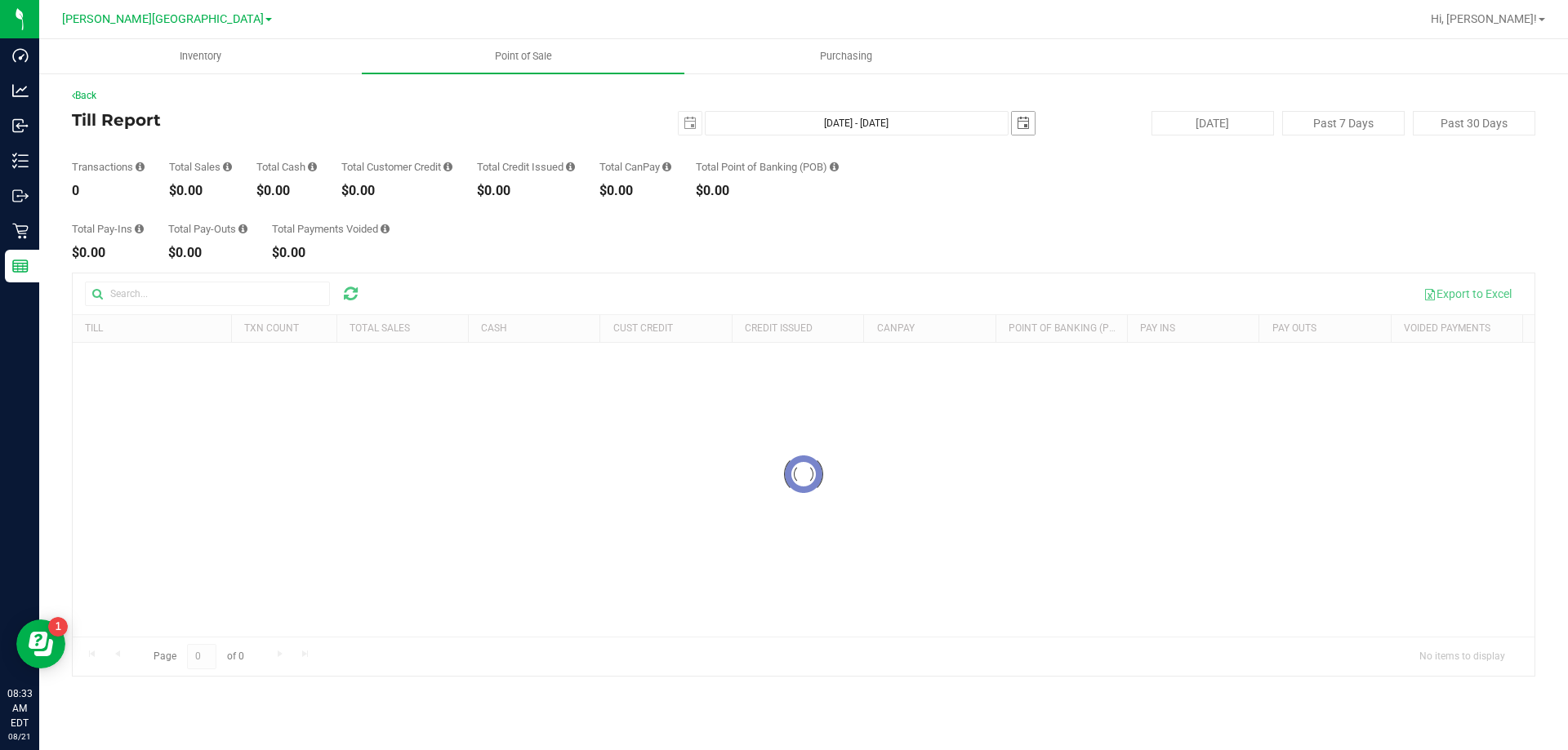
click at [1019, 126] on span "select" at bounding box center [1023, 123] width 13 height 13
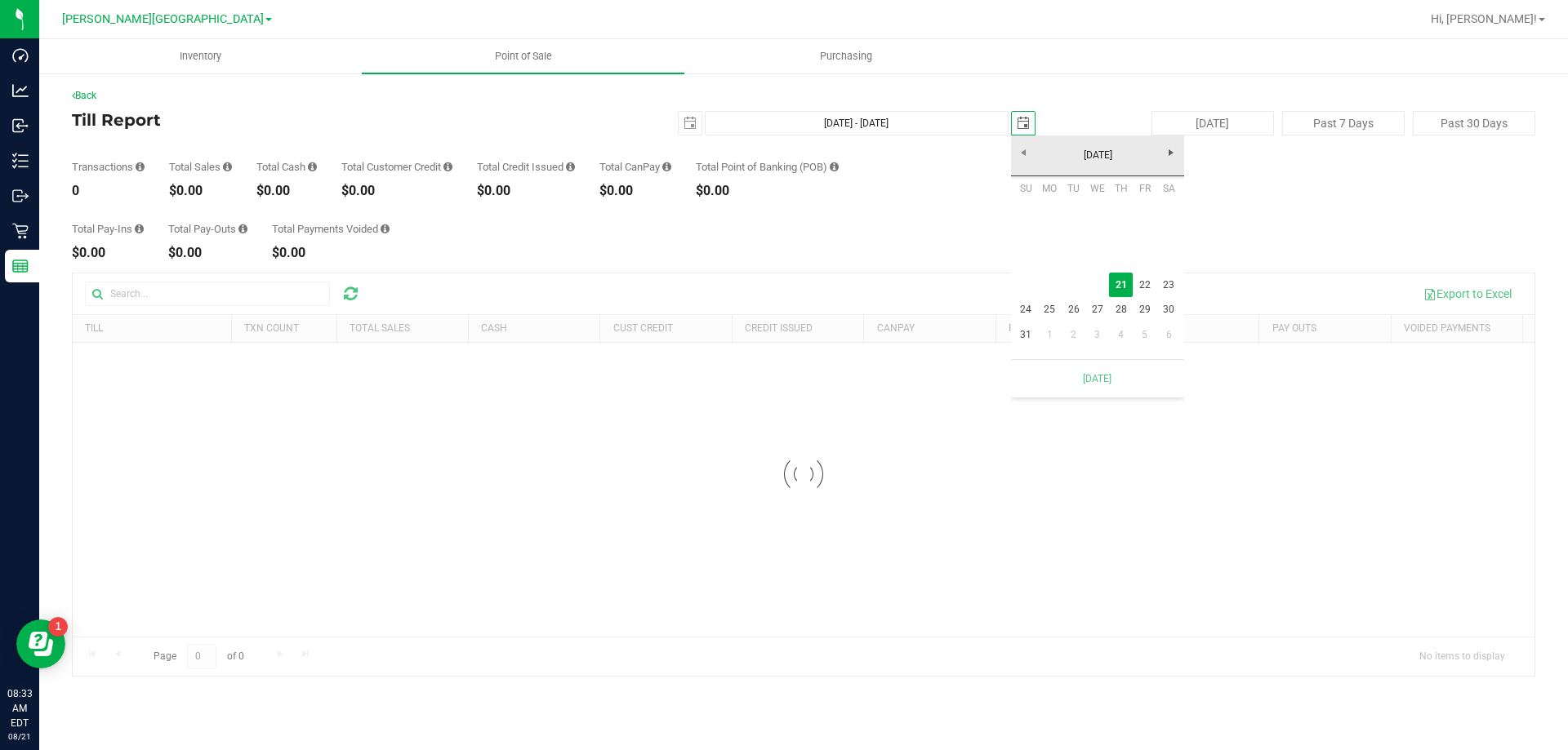
scroll to position [0, 41]
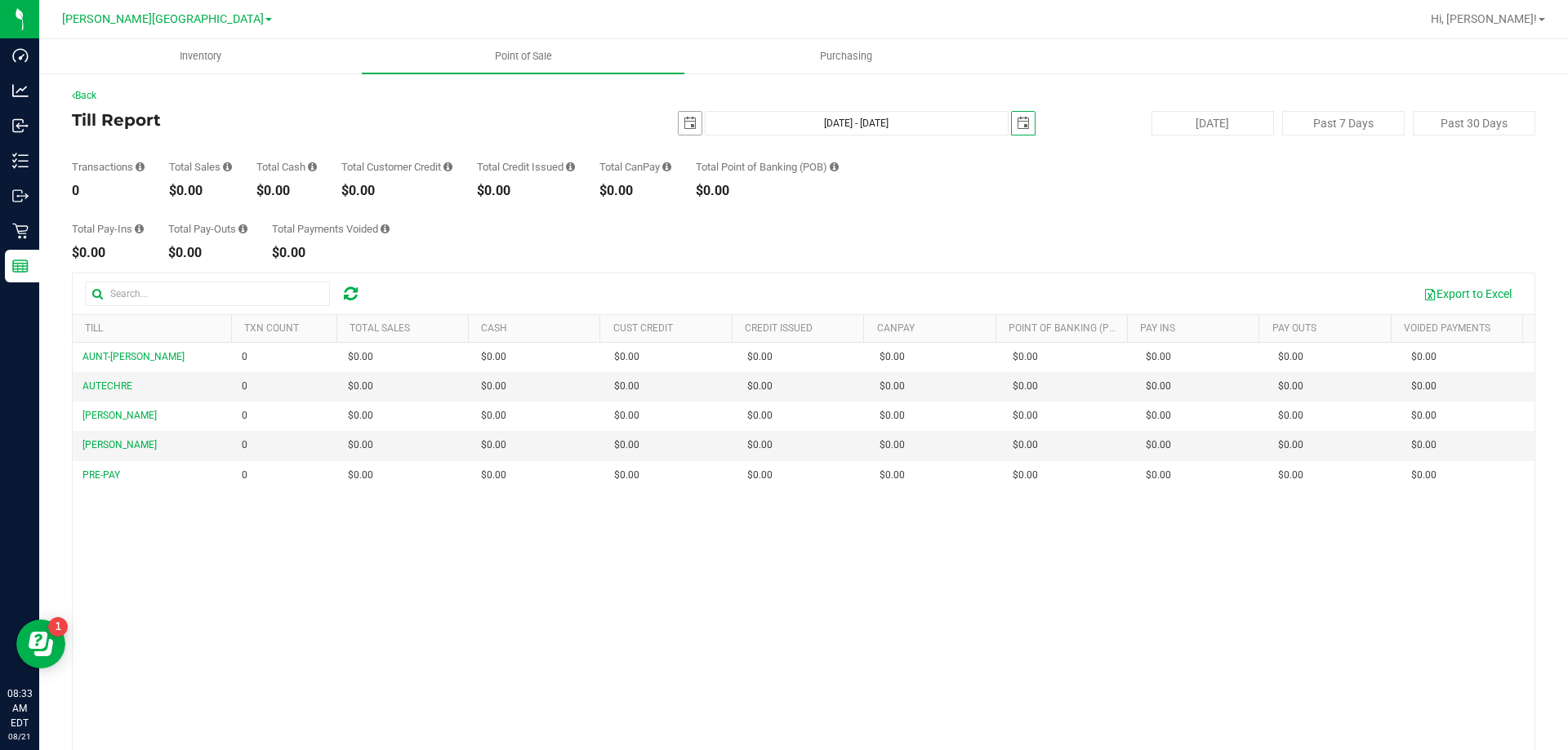
click at [683, 128] on span "select" at bounding box center [689, 123] width 13 height 13
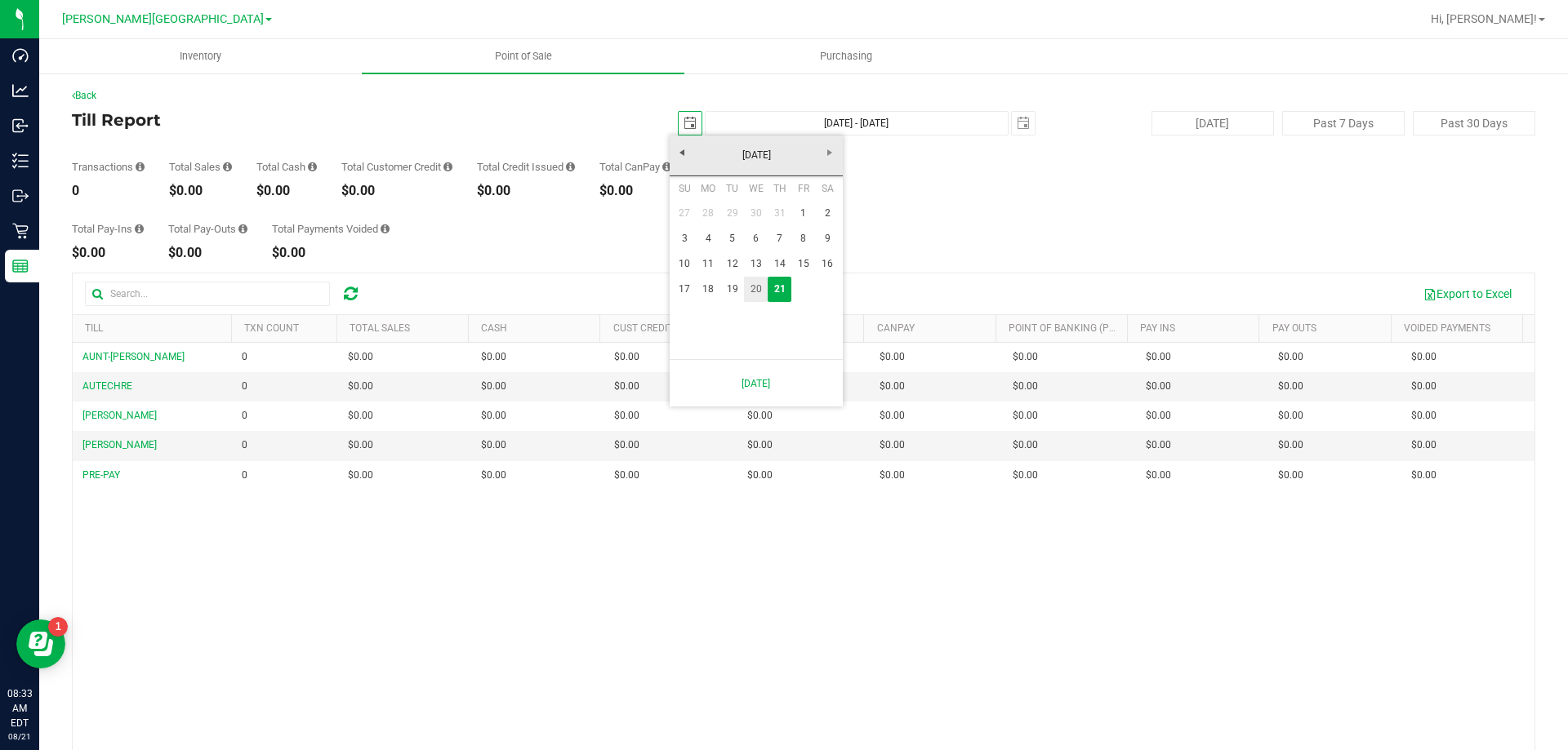
click at [757, 281] on link "20" at bounding box center [756, 289] width 24 height 26
type input "2025-08-20"
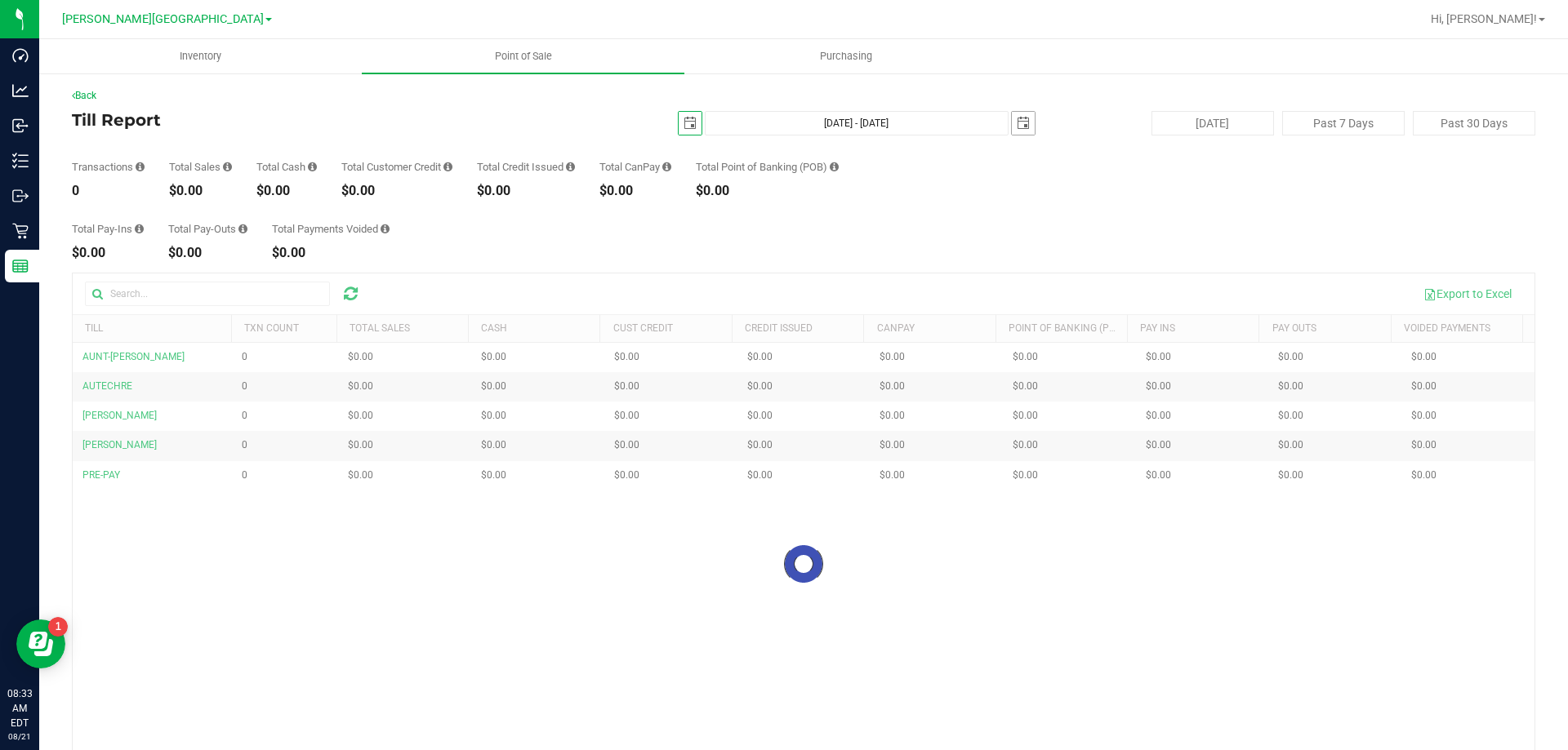
click at [1012, 130] on span "select" at bounding box center [1023, 123] width 23 height 23
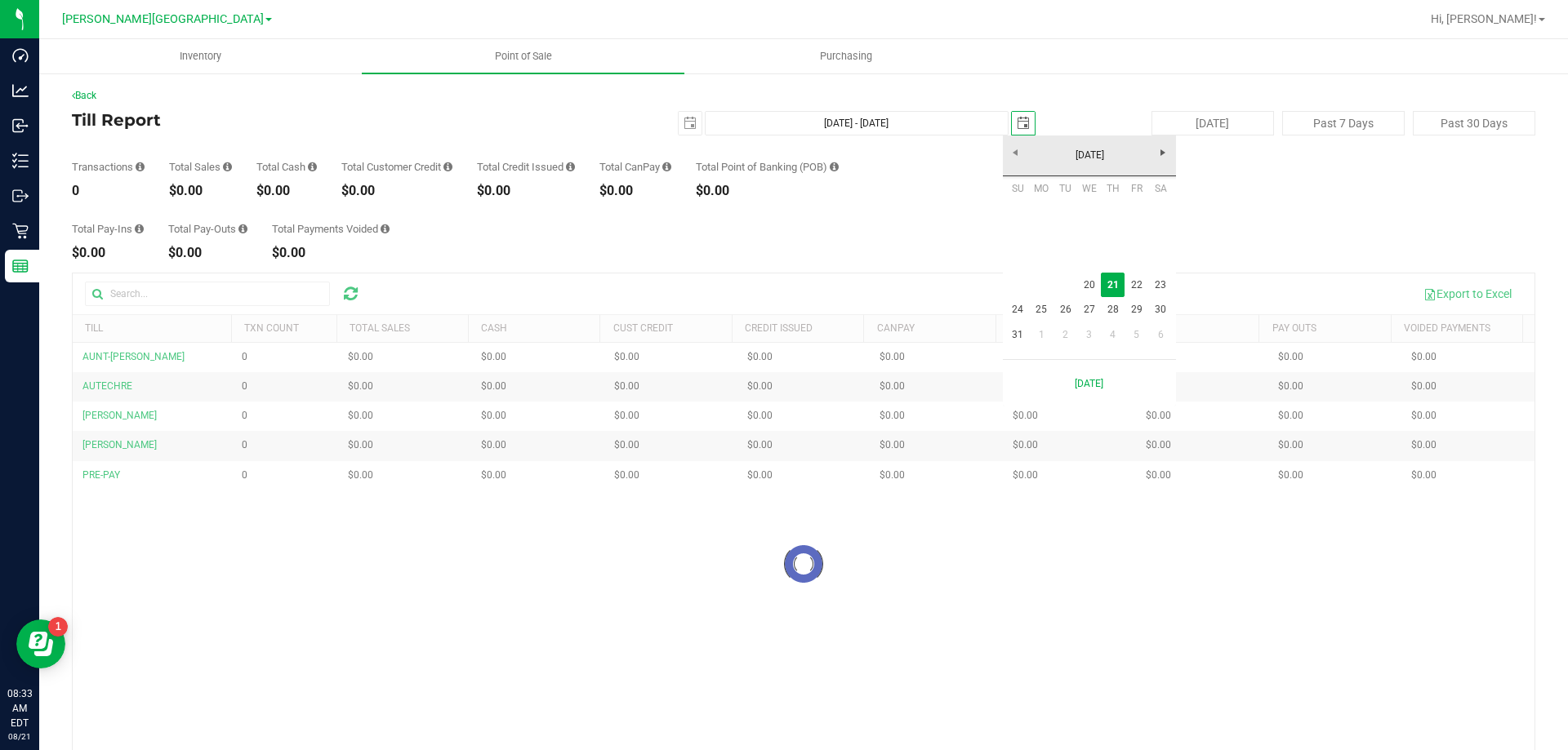
scroll to position [0, 41]
click at [1088, 287] on link "20" at bounding box center [1088, 285] width 24 height 26
type input "Aug 20, 2025 - Aug 20, 2025"
type input "2025-08-20"
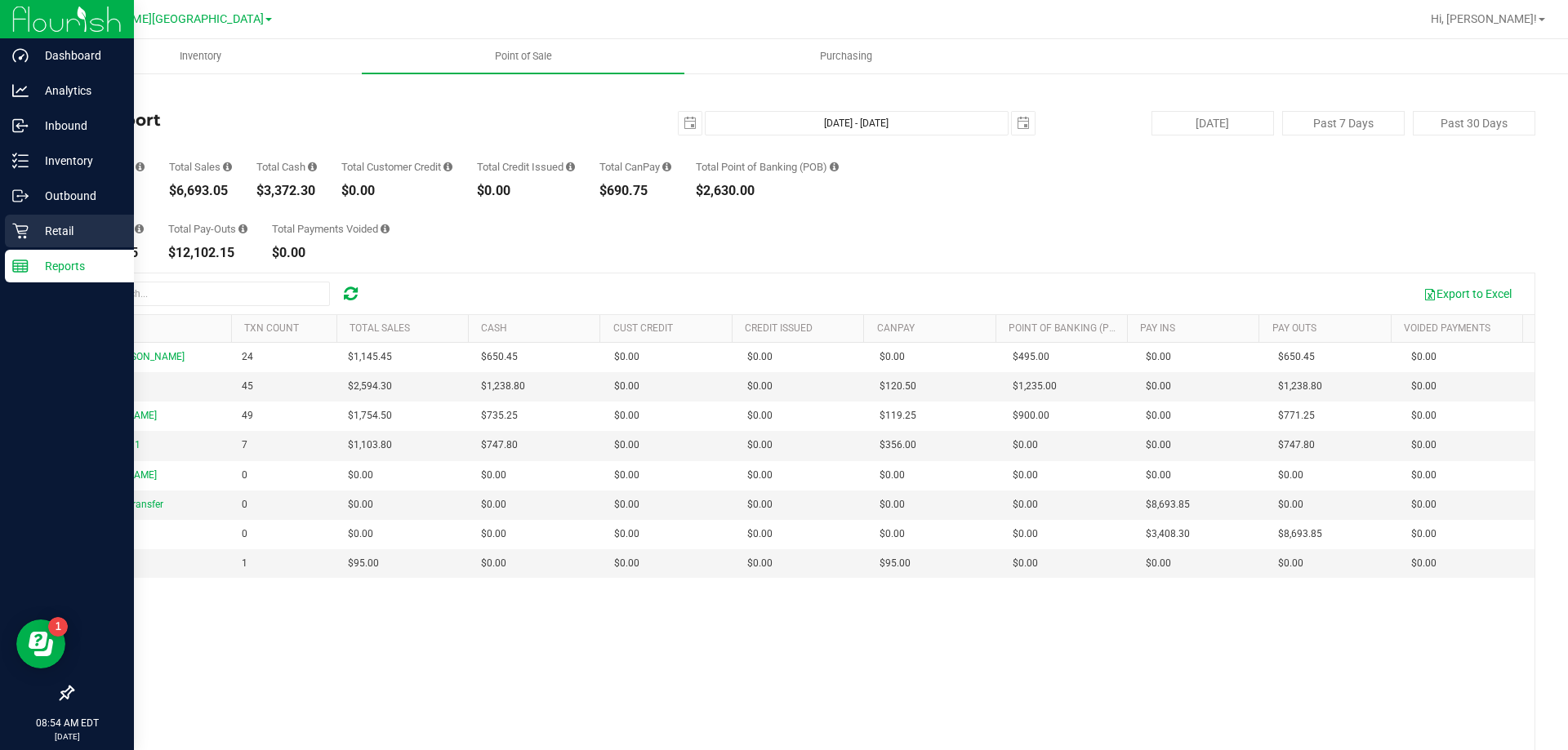
click at [99, 224] on p "Retail" at bounding box center [77, 231] width 98 height 19
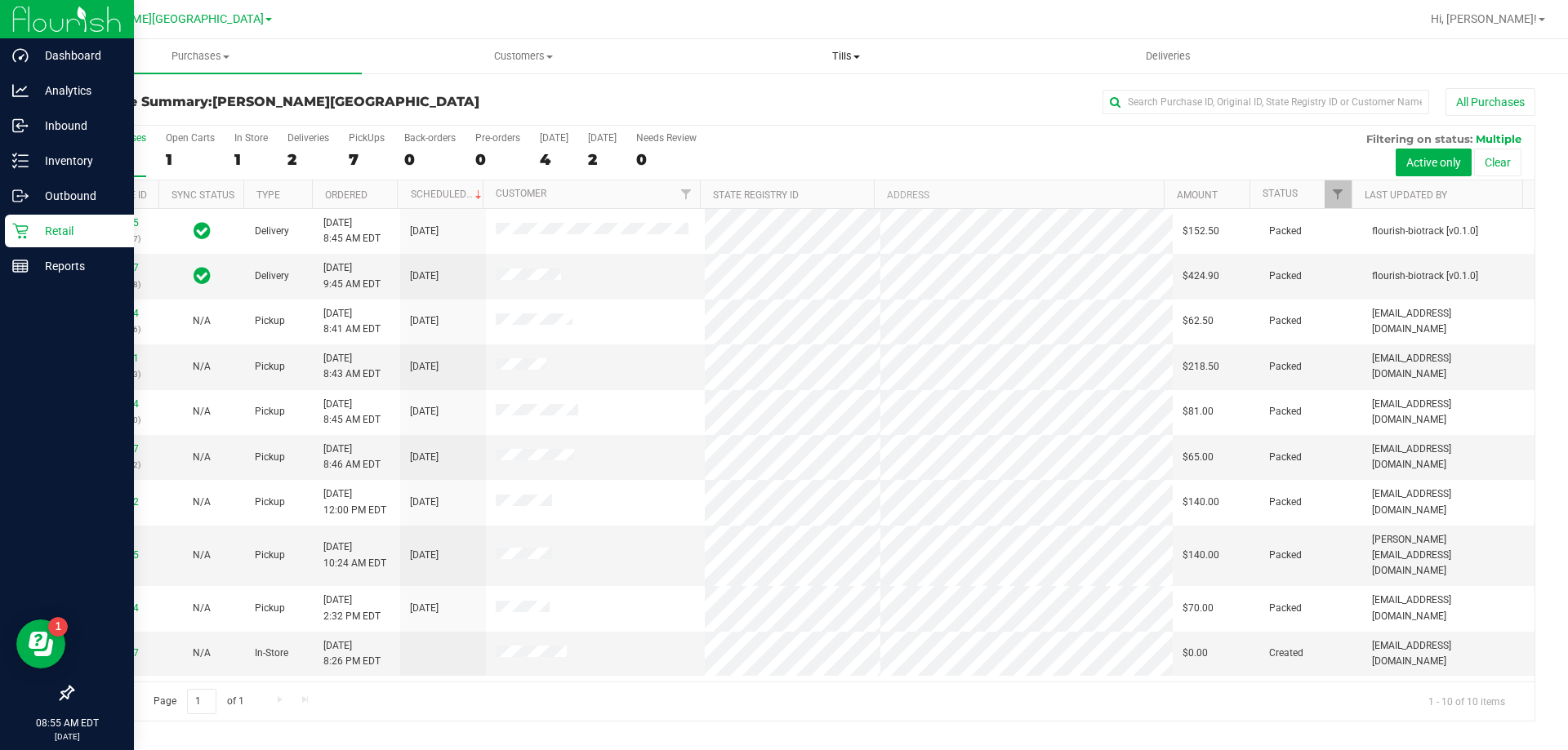
click at [850, 58] on span "Tills" at bounding box center [845, 56] width 321 height 15
click at [831, 95] on li "Manage tills" at bounding box center [845, 99] width 322 height 19
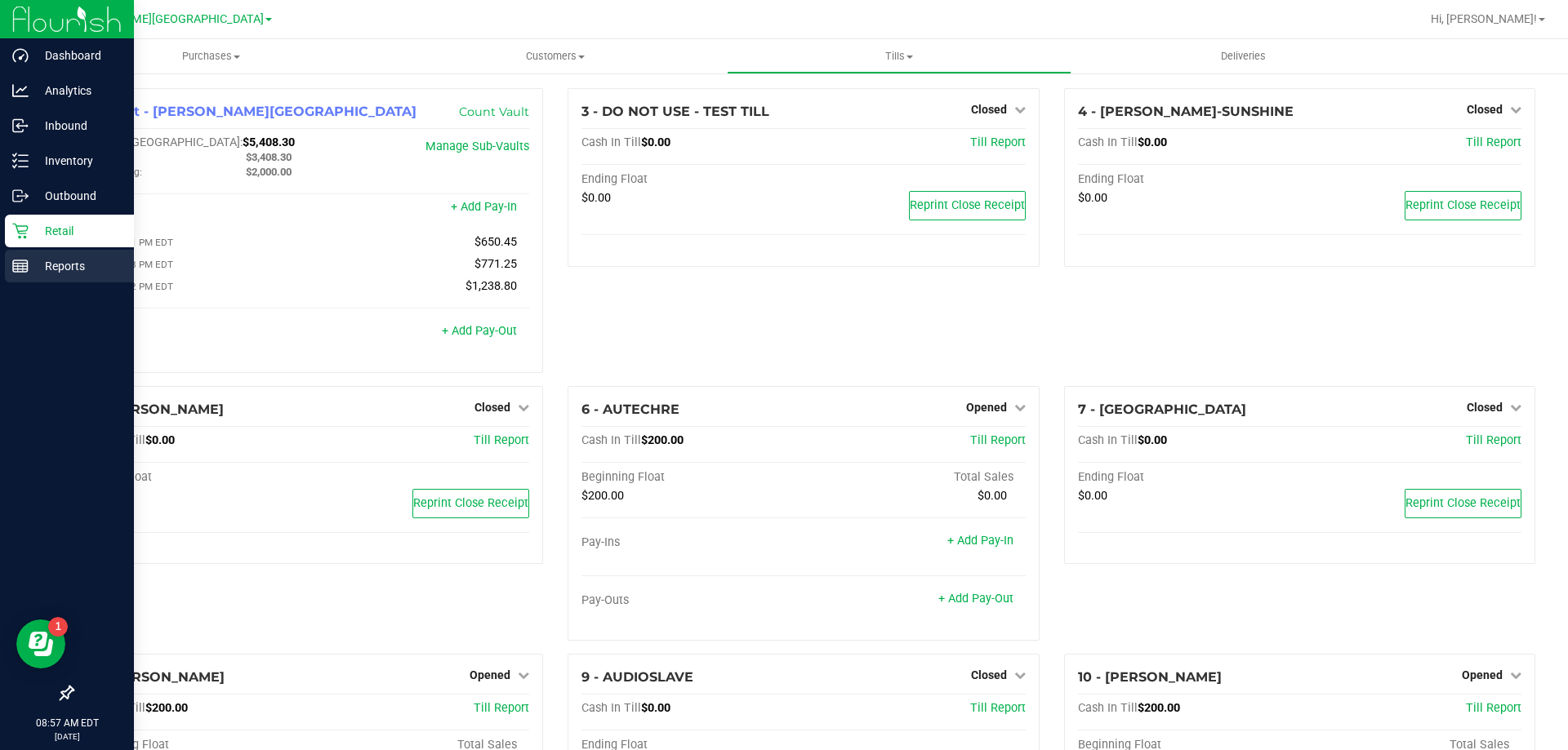
click at [19, 269] on line at bounding box center [20, 269] width 15 height 0
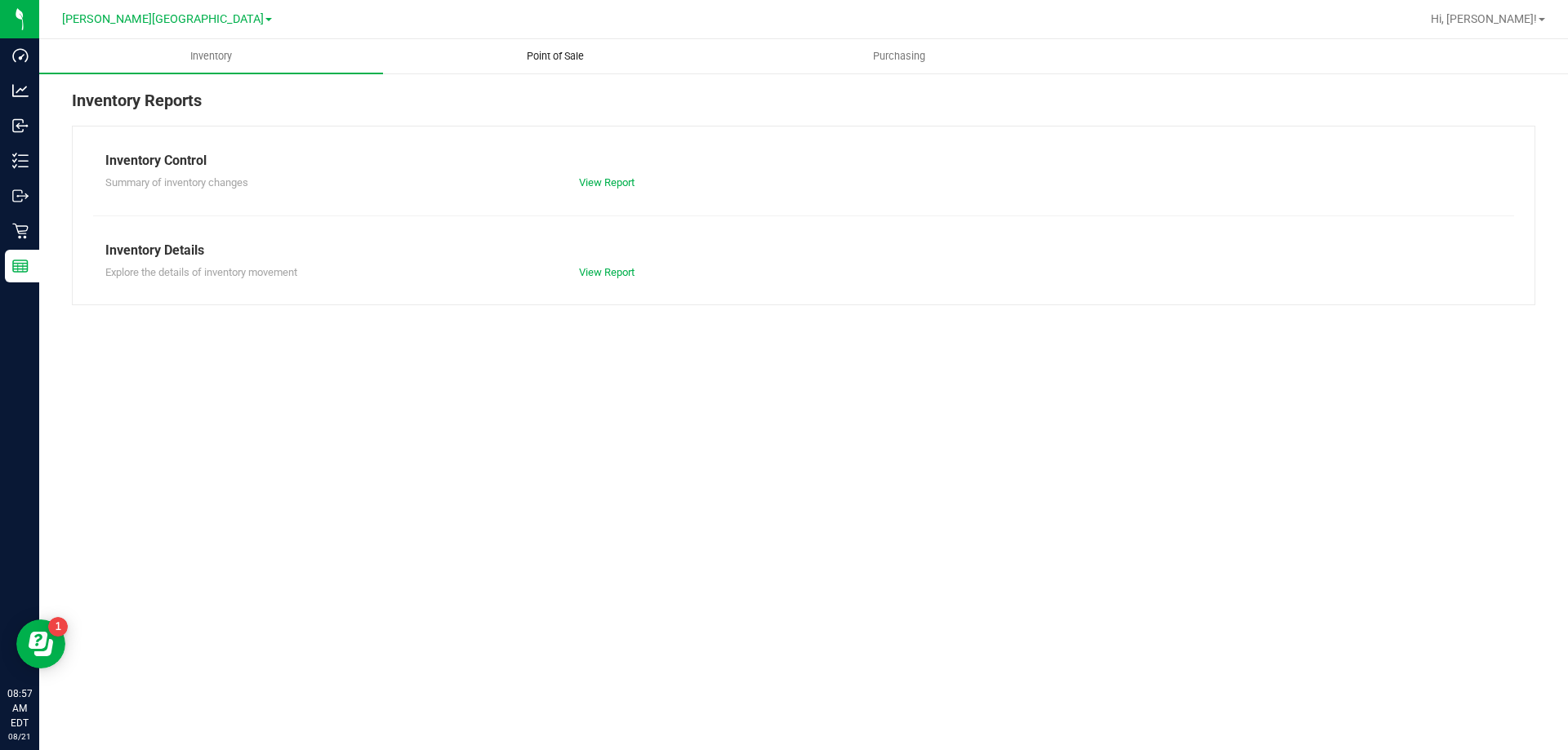
click at [534, 60] on span "Point of Sale" at bounding box center [555, 56] width 101 height 15
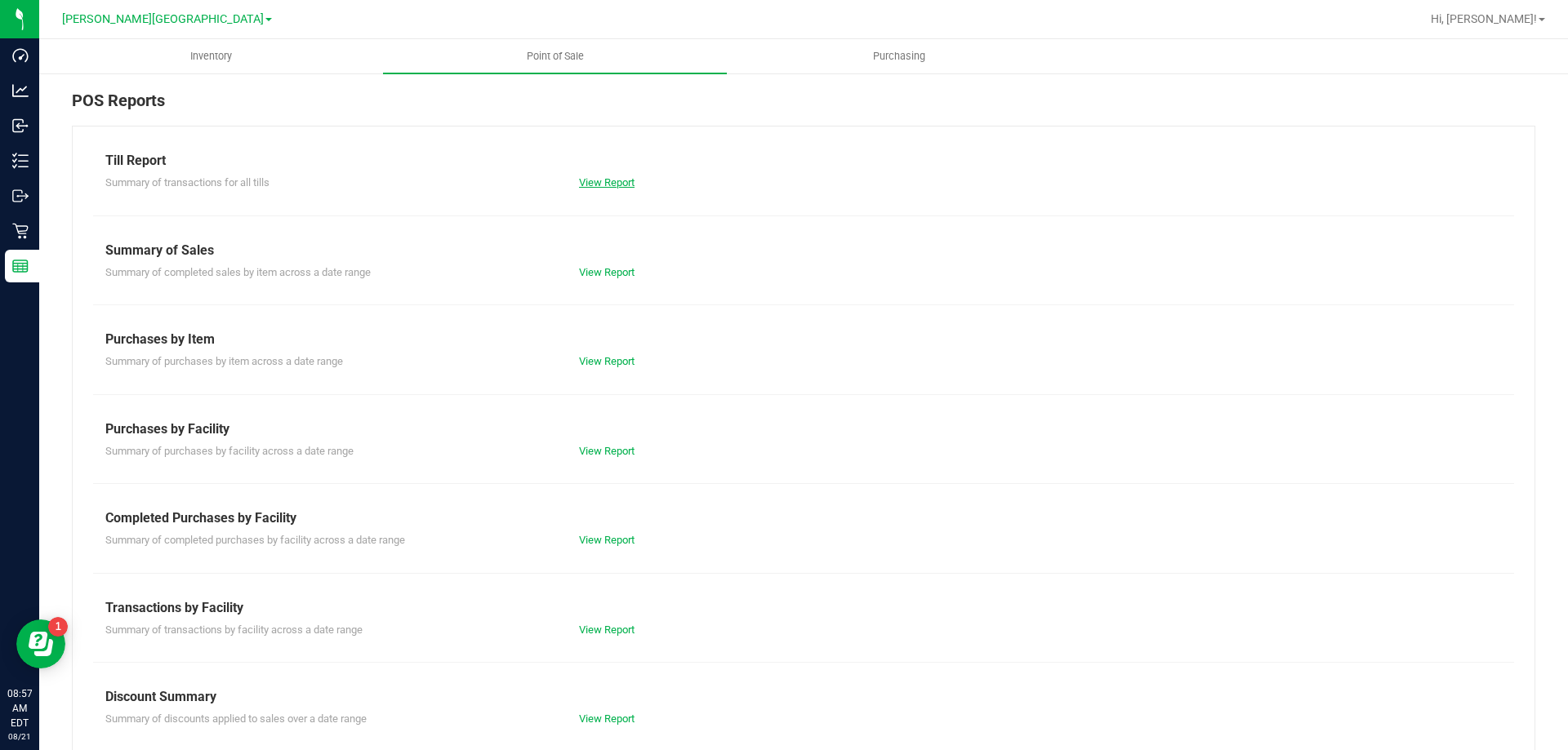
click at [587, 187] on link "View Report" at bounding box center [606, 182] width 56 height 12
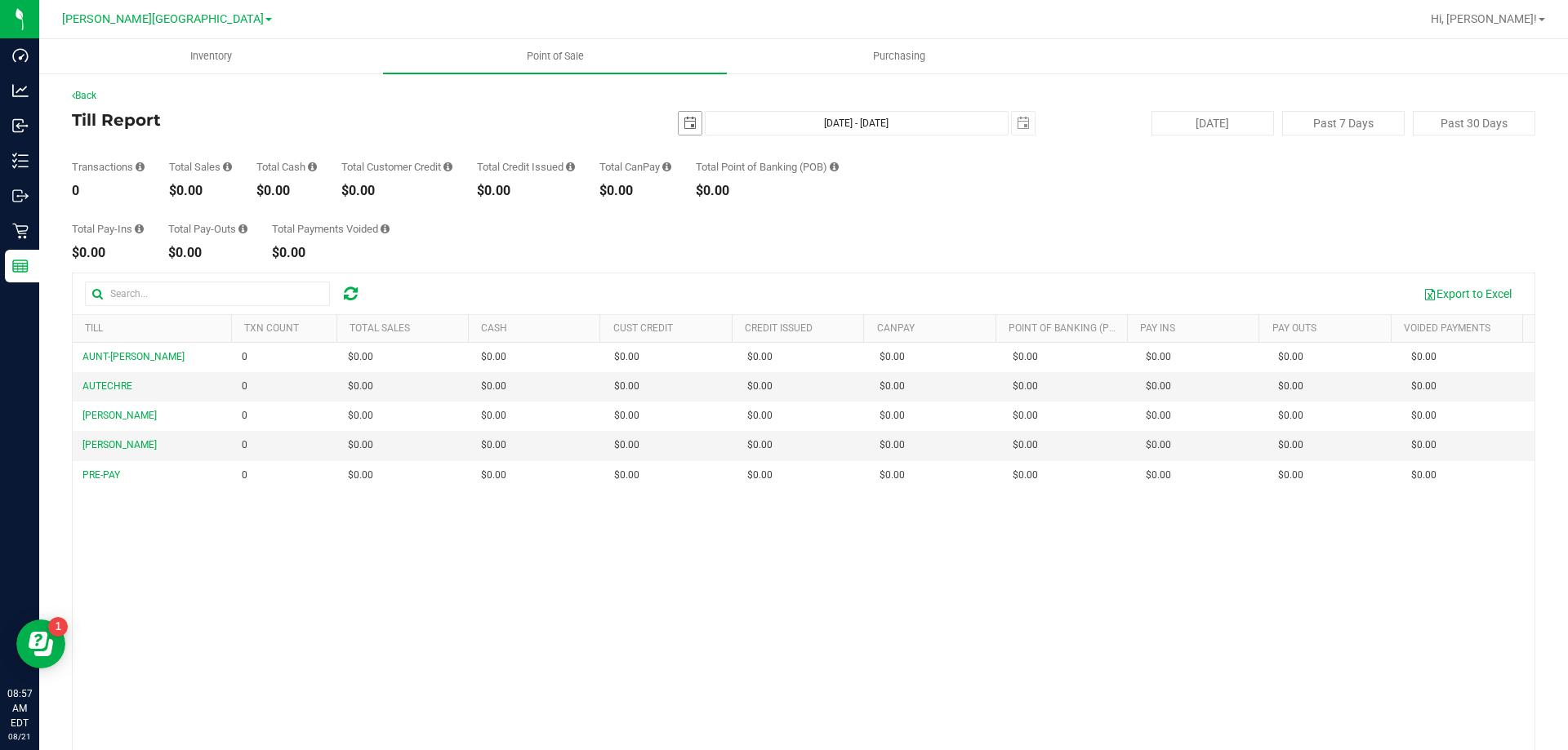
click at [684, 132] on span "select" at bounding box center [690, 123] width 23 height 23
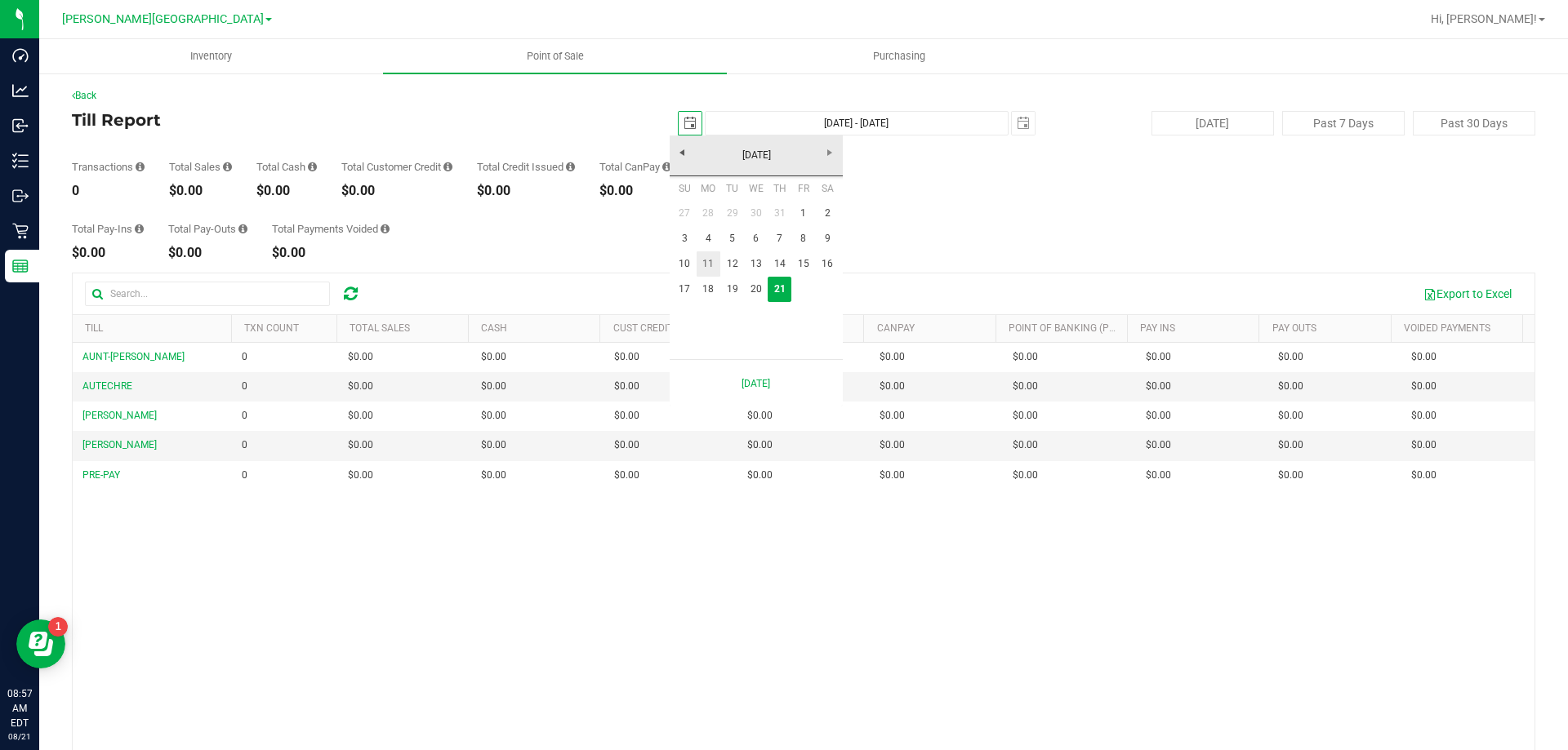
scroll to position [0, 41]
click at [749, 286] on link "20" at bounding box center [756, 289] width 24 height 26
type input "2025-08-20"
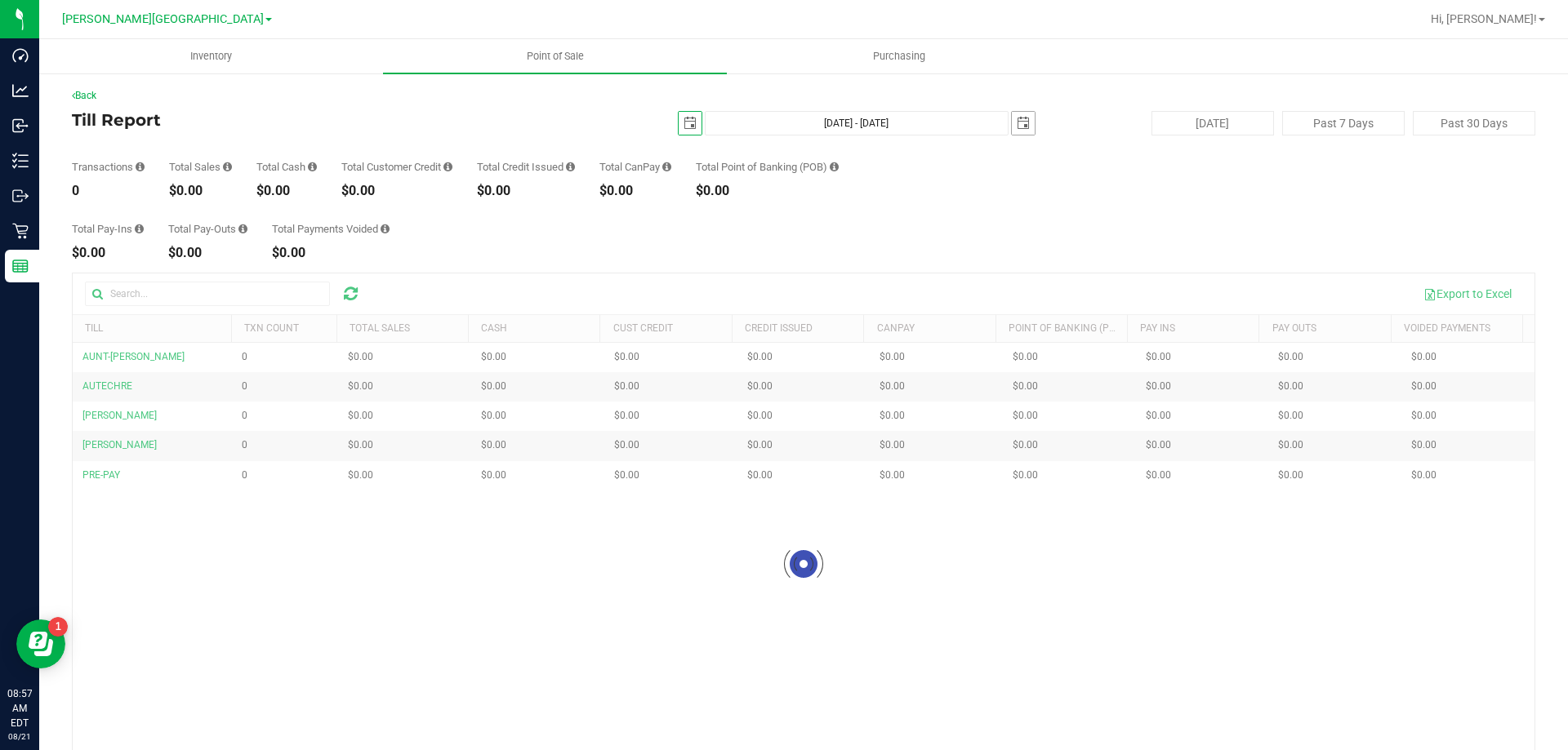
click at [1011, 131] on span "select" at bounding box center [1023, 123] width 23 height 23
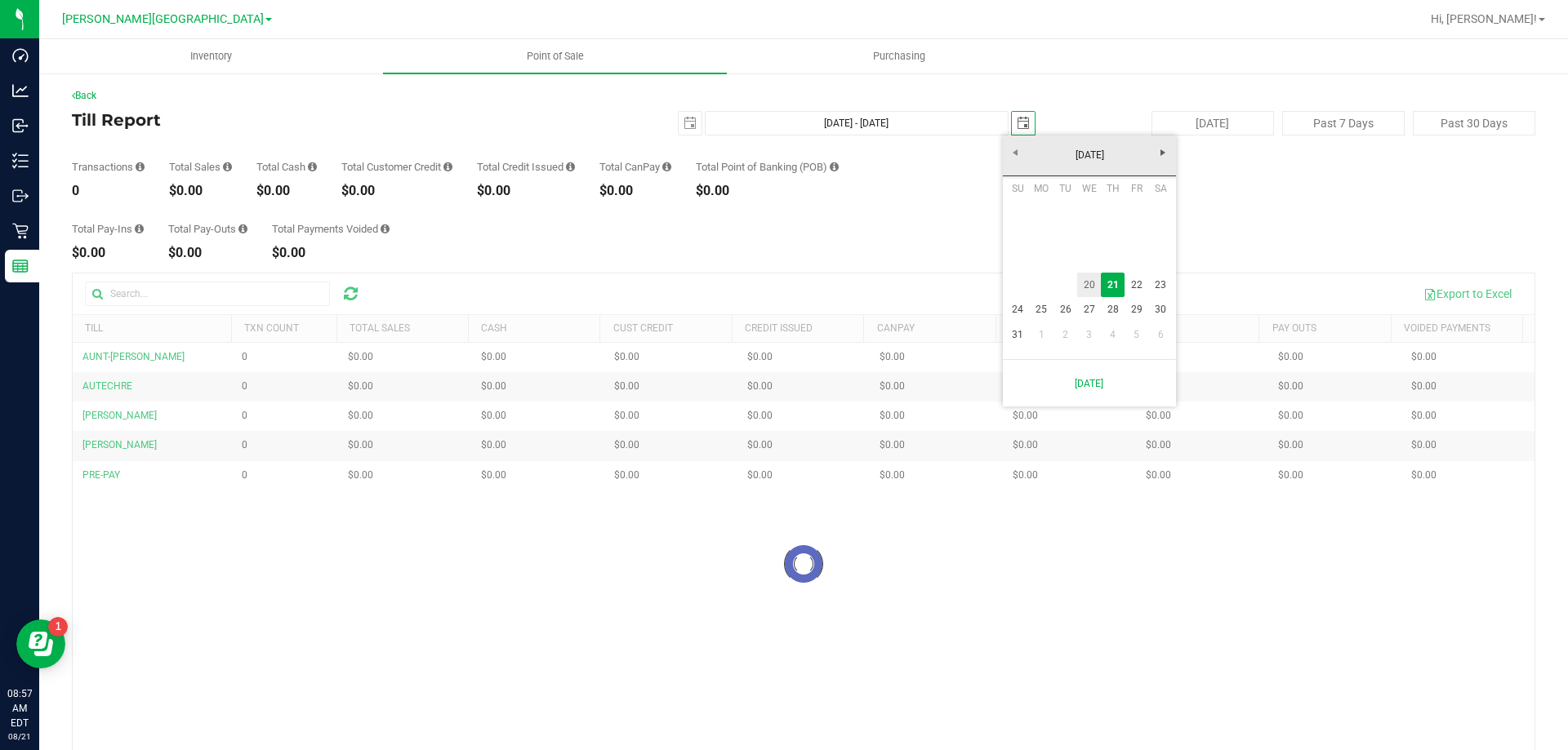
click at [1097, 289] on link "20" at bounding box center [1088, 285] width 24 height 26
type input "Aug 20, 2025 - Aug 20, 2025"
type input "2025-08-20"
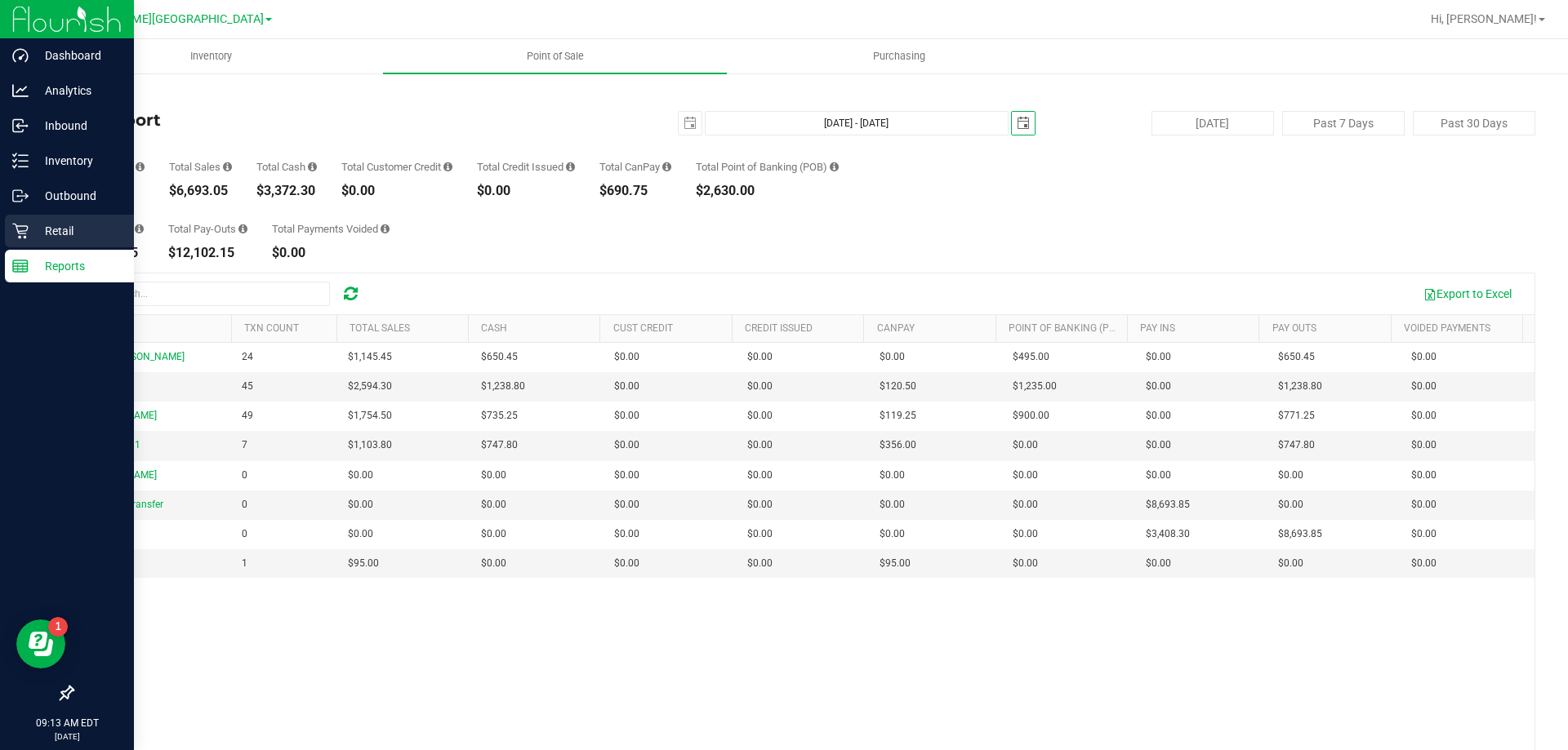
click at [26, 239] on div "Retail" at bounding box center [70, 231] width 129 height 33
